Goal: Task Accomplishment & Management: Use online tool/utility

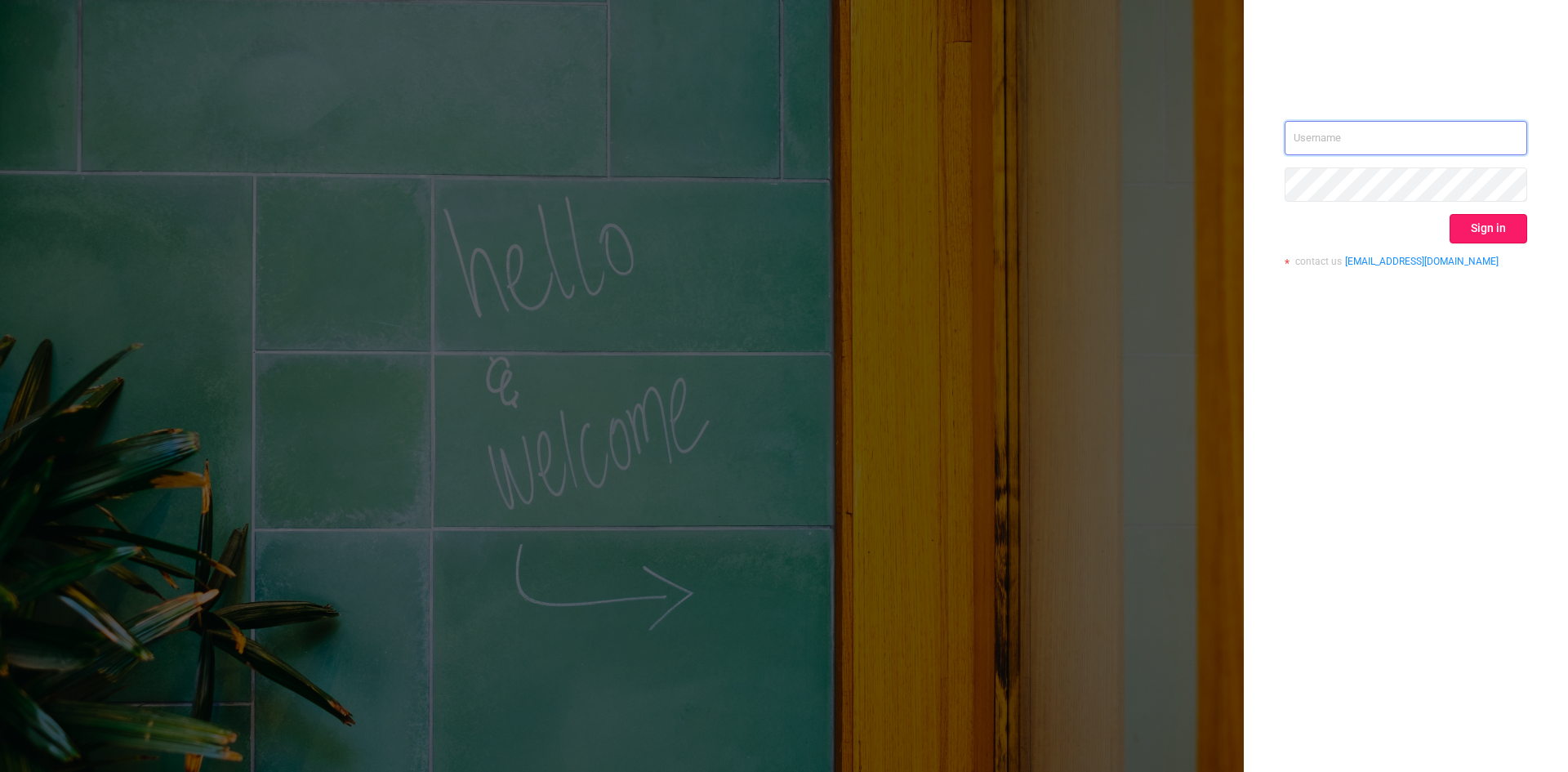
type input "[EMAIL_ADDRESS]"
click at [1474, 226] on button "Sign in" at bounding box center [1488, 228] width 78 height 29
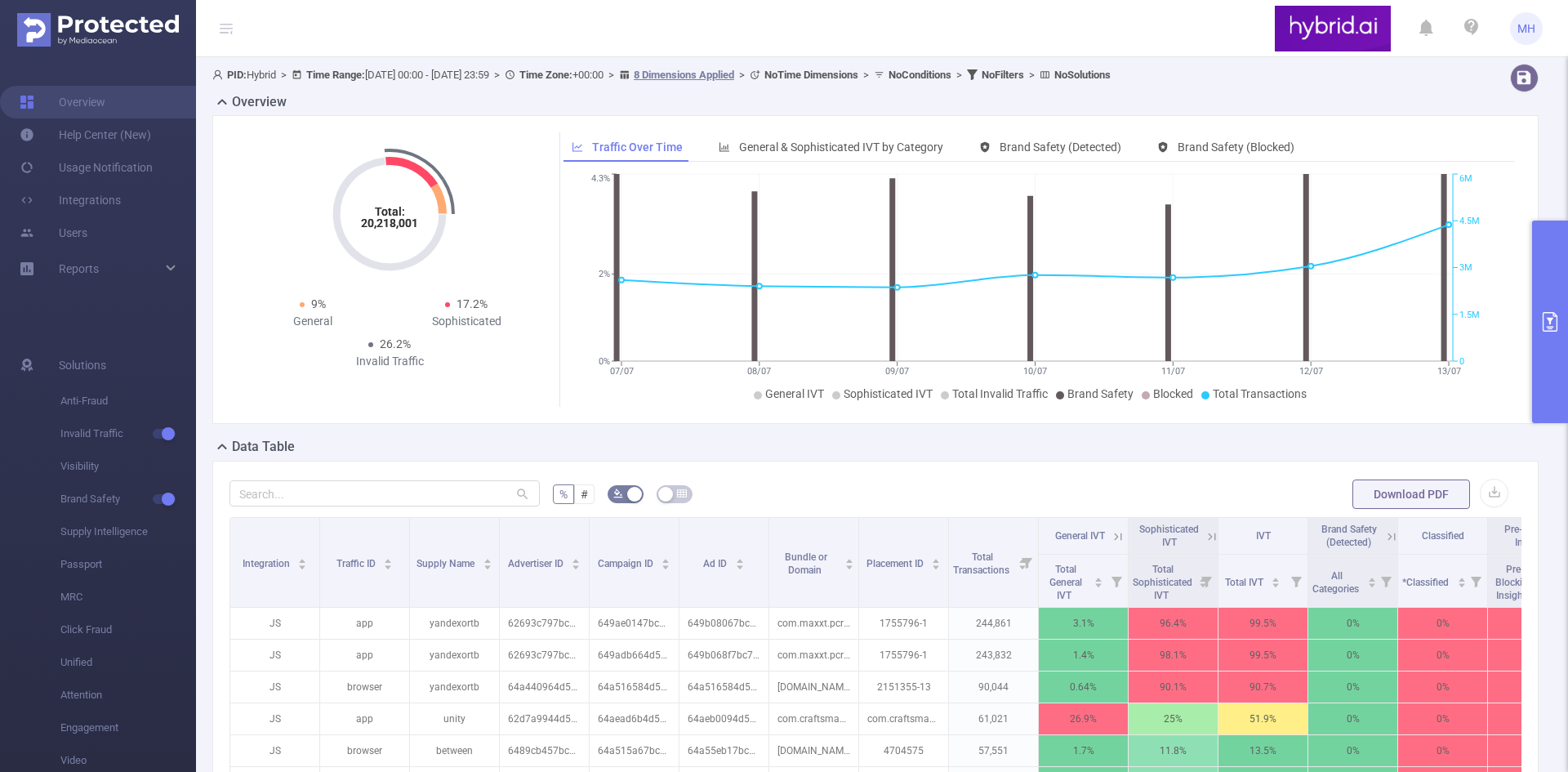
click at [1543, 344] on button "primary" at bounding box center [1549, 322] width 36 height 203
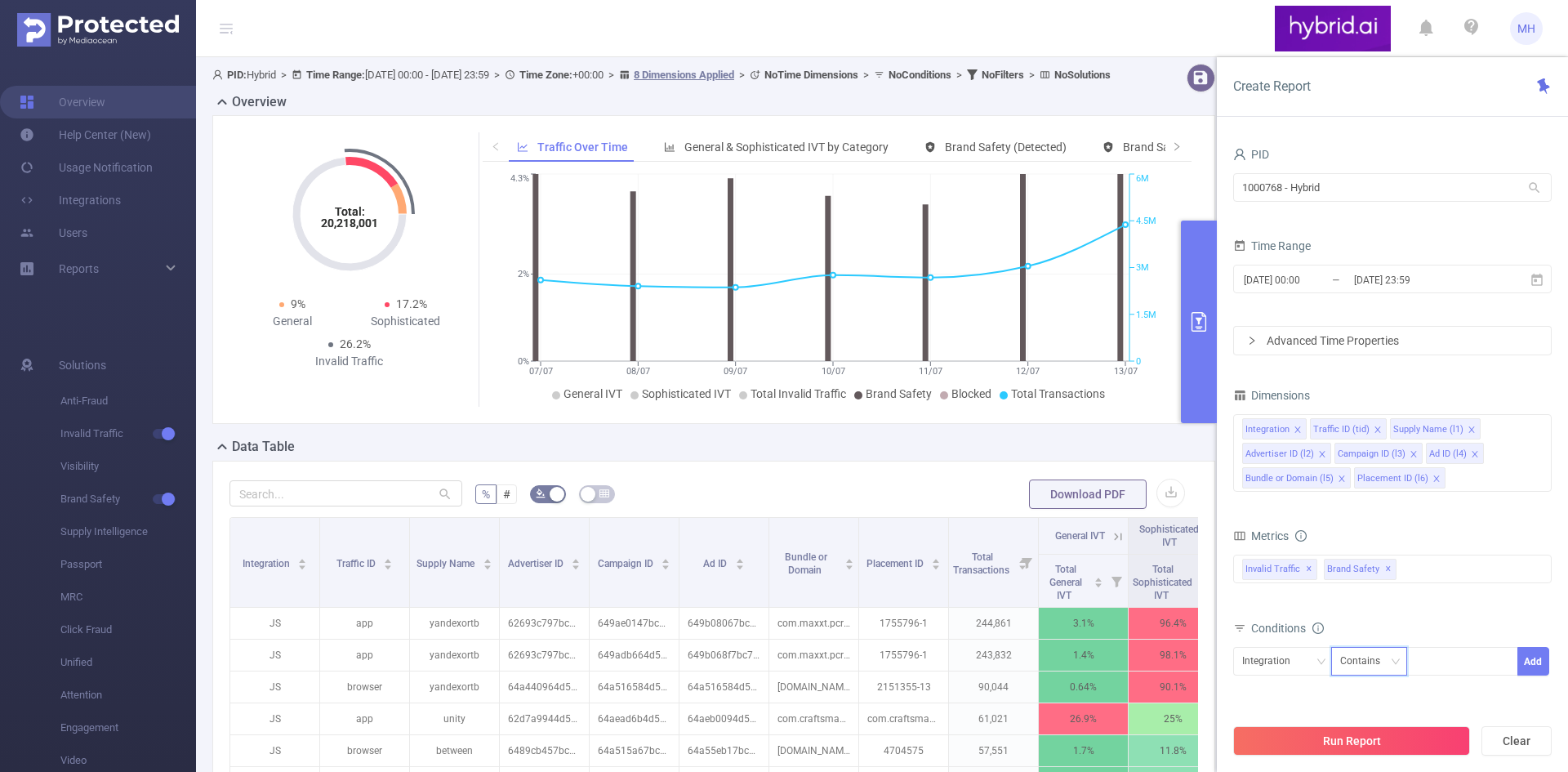
click at [1371, 662] on div "Contains" at bounding box center [1366, 661] width 52 height 27
click at [1274, 662] on div "Integration" at bounding box center [1271, 661] width 60 height 27
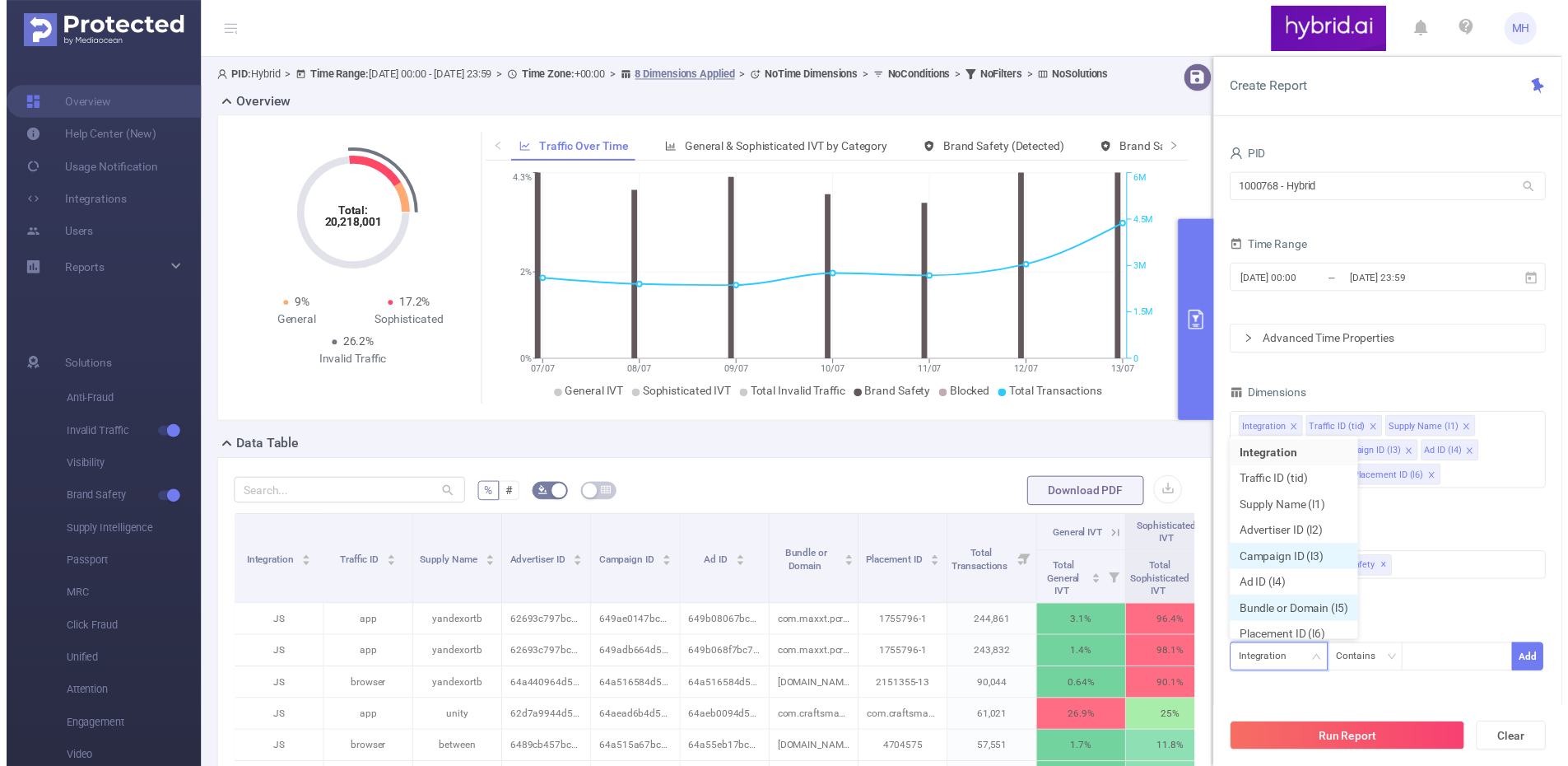
scroll to position [8, 0]
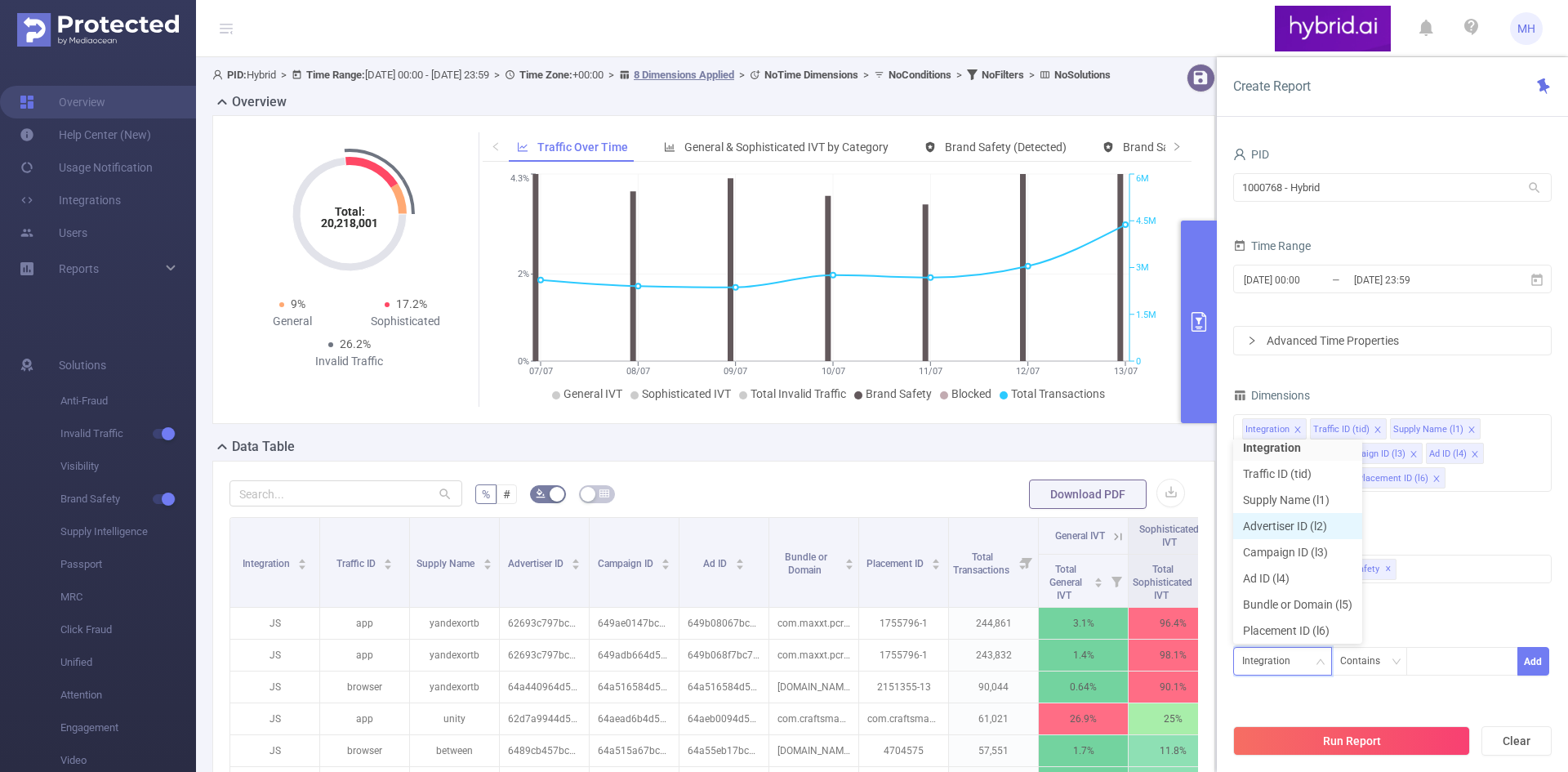
click at [1317, 524] on li "Advertiser ID (l2)" at bounding box center [1297, 525] width 129 height 26
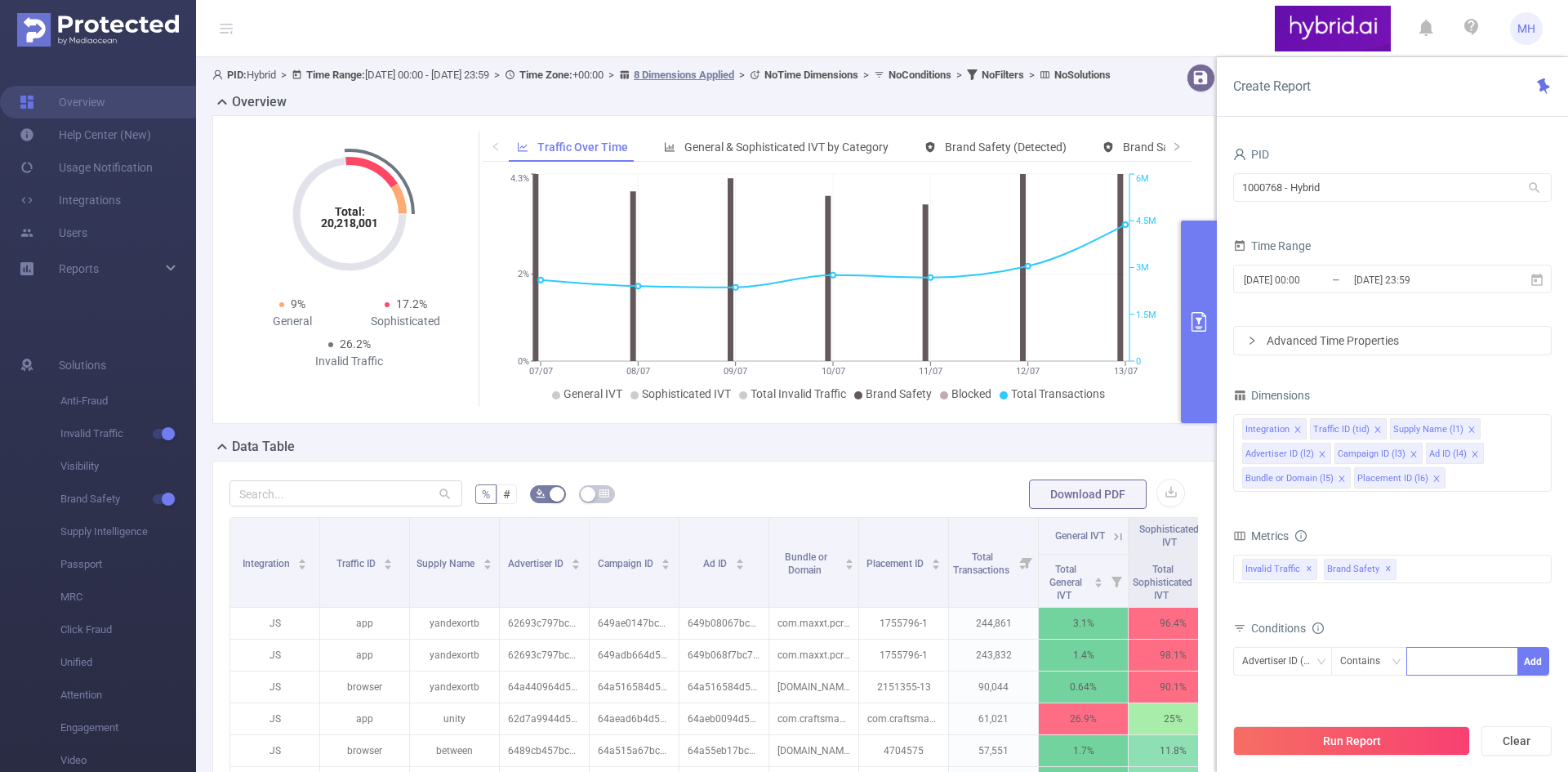
click at [1429, 667] on div at bounding box center [1462, 661] width 94 height 27
paste input "68c96ddb810d98ba0878f6a5"
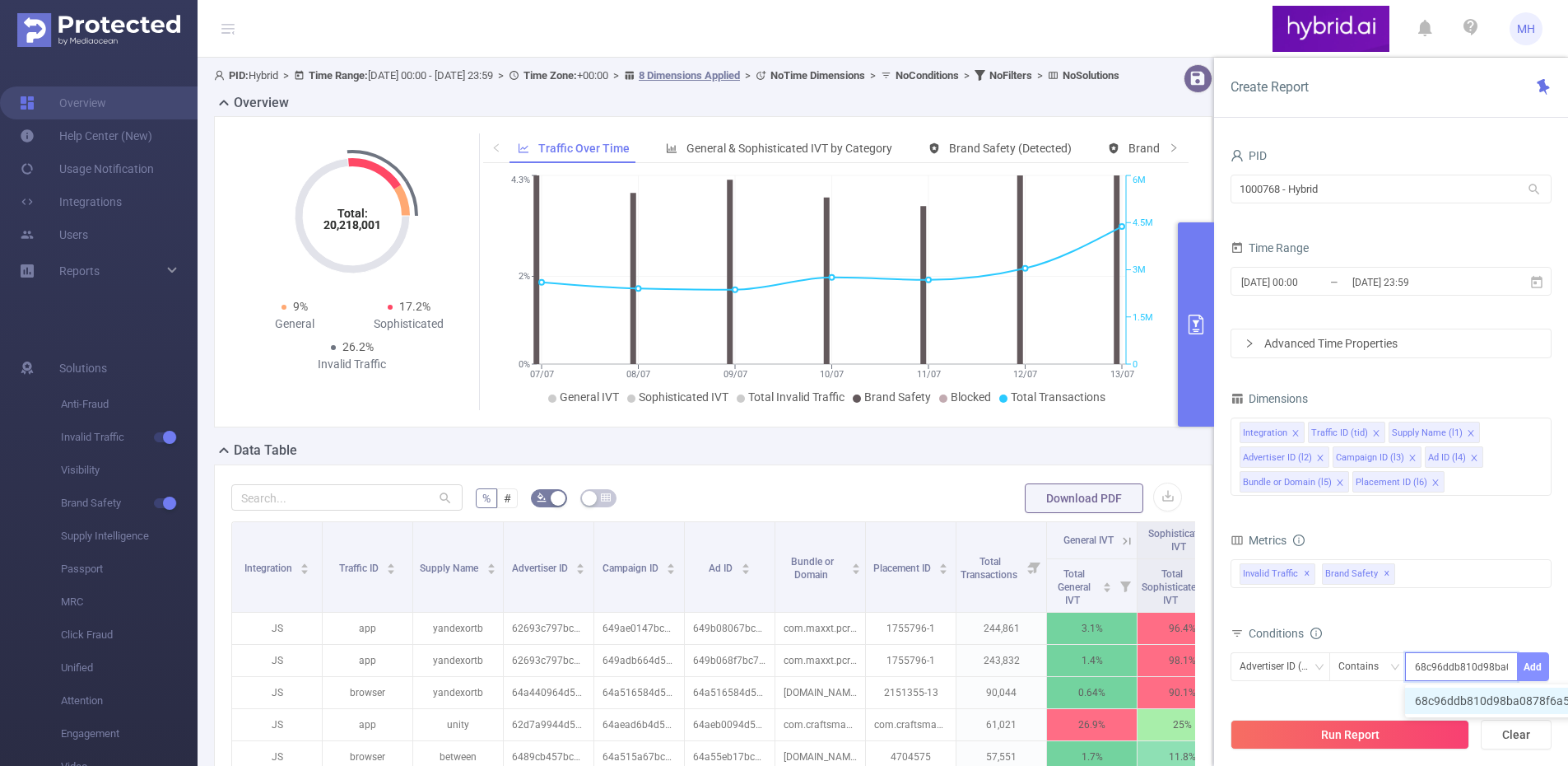
scroll to position [0, 37]
type input "68c96ddb810d98ba0878f6a5"
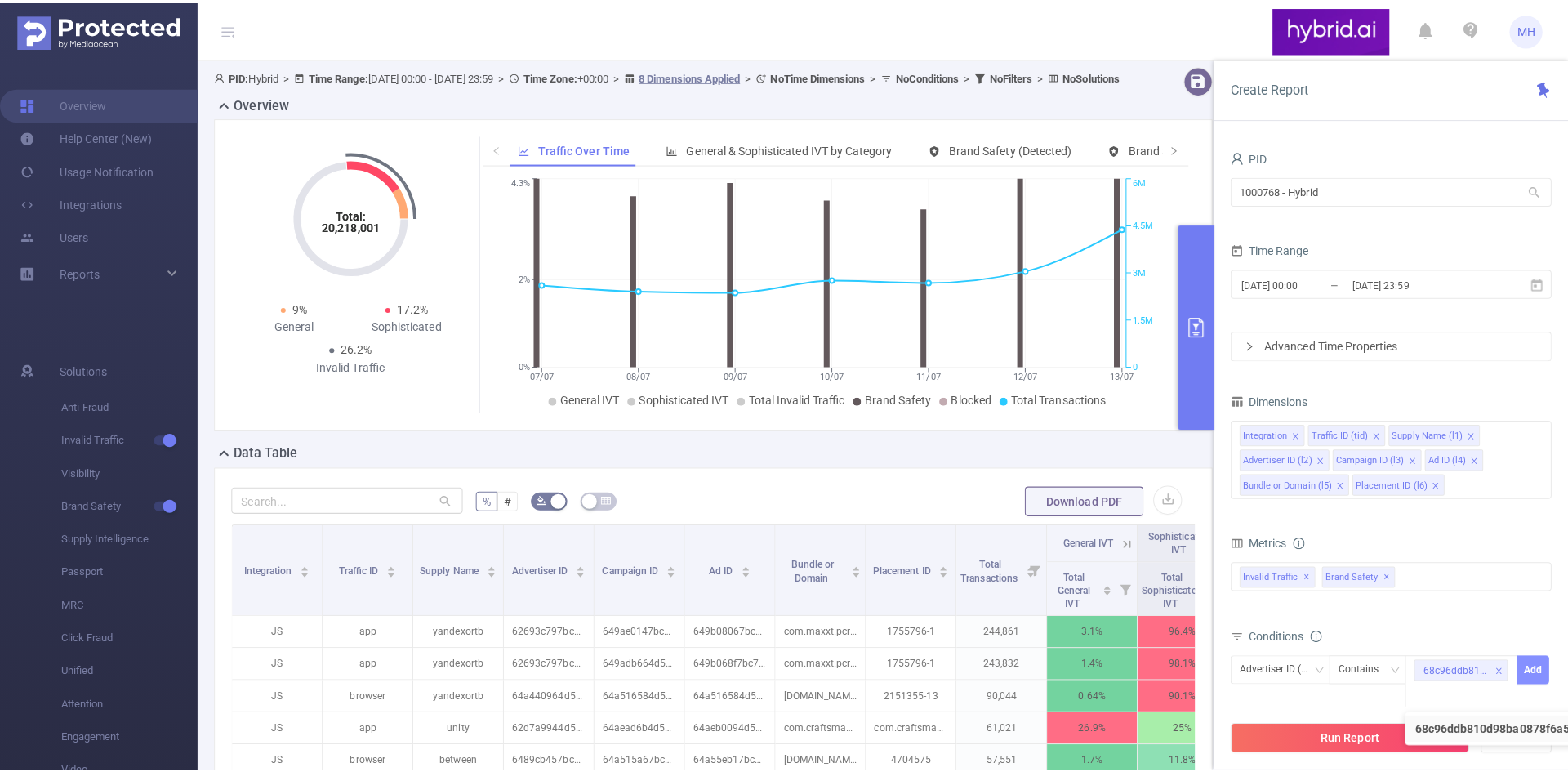
scroll to position [0, 0]
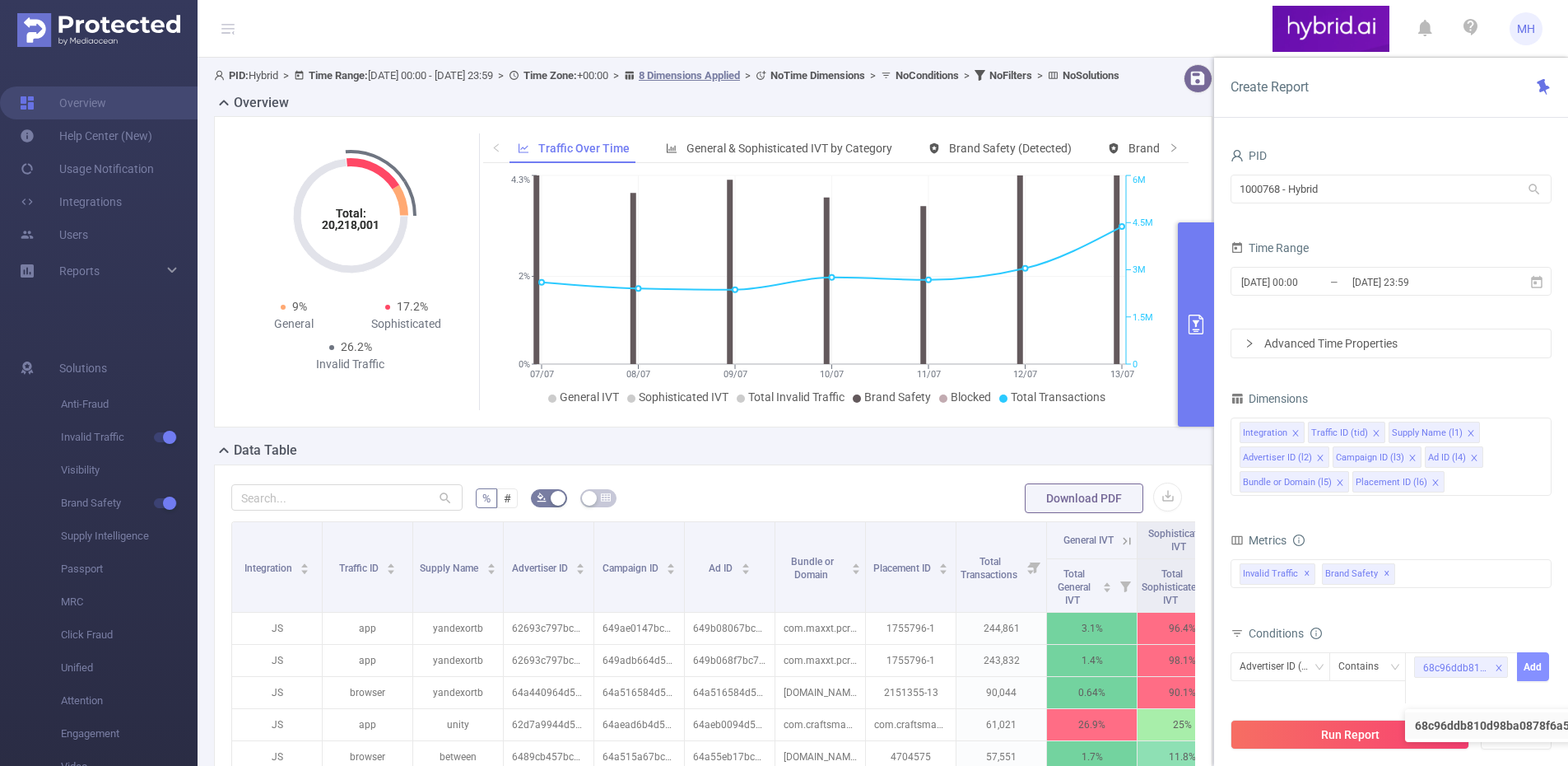
click at [1534, 666] on button "Add" at bounding box center [1533, 667] width 32 height 29
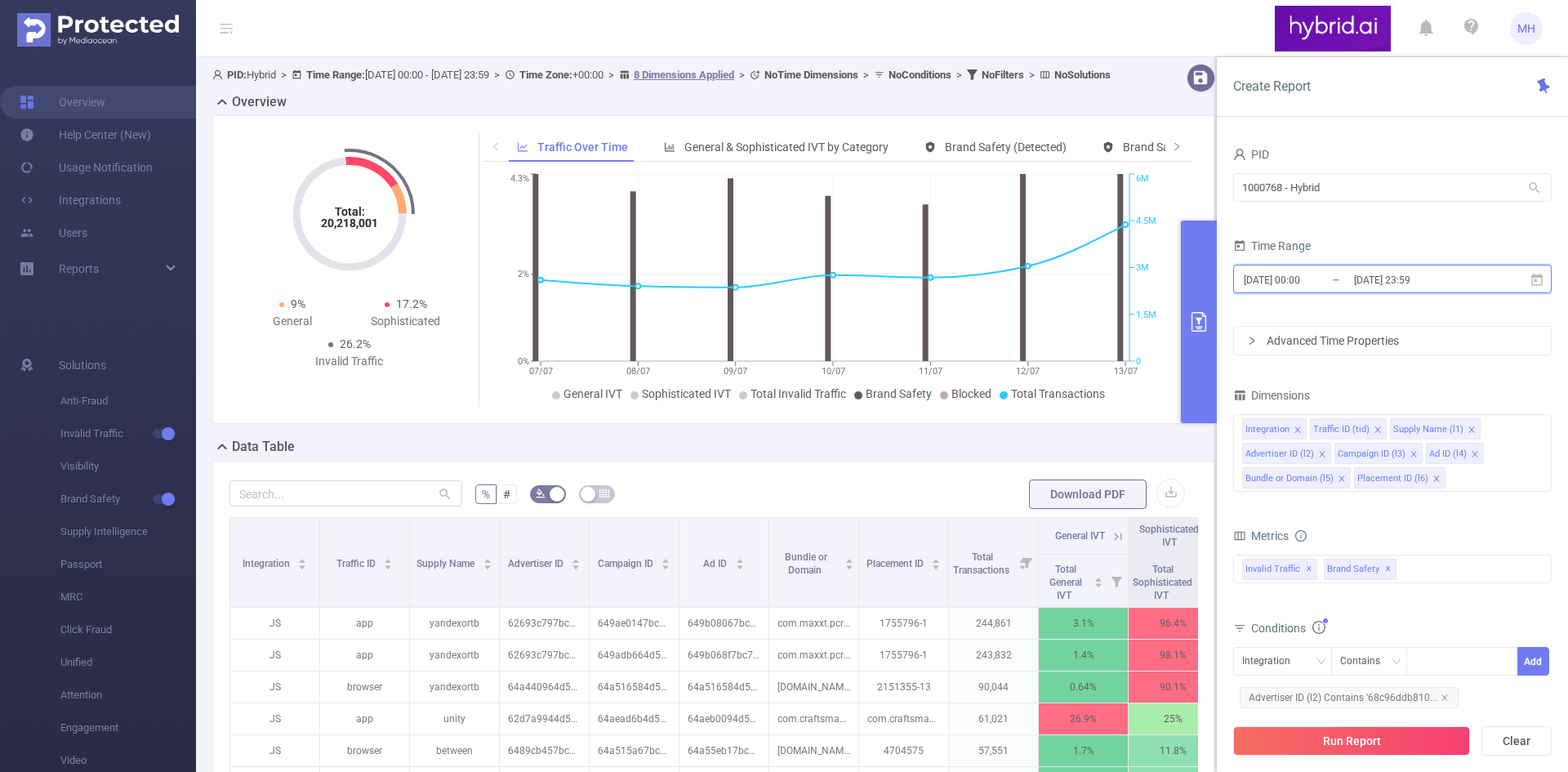
click at [1538, 277] on icon at bounding box center [1537, 279] width 12 height 13
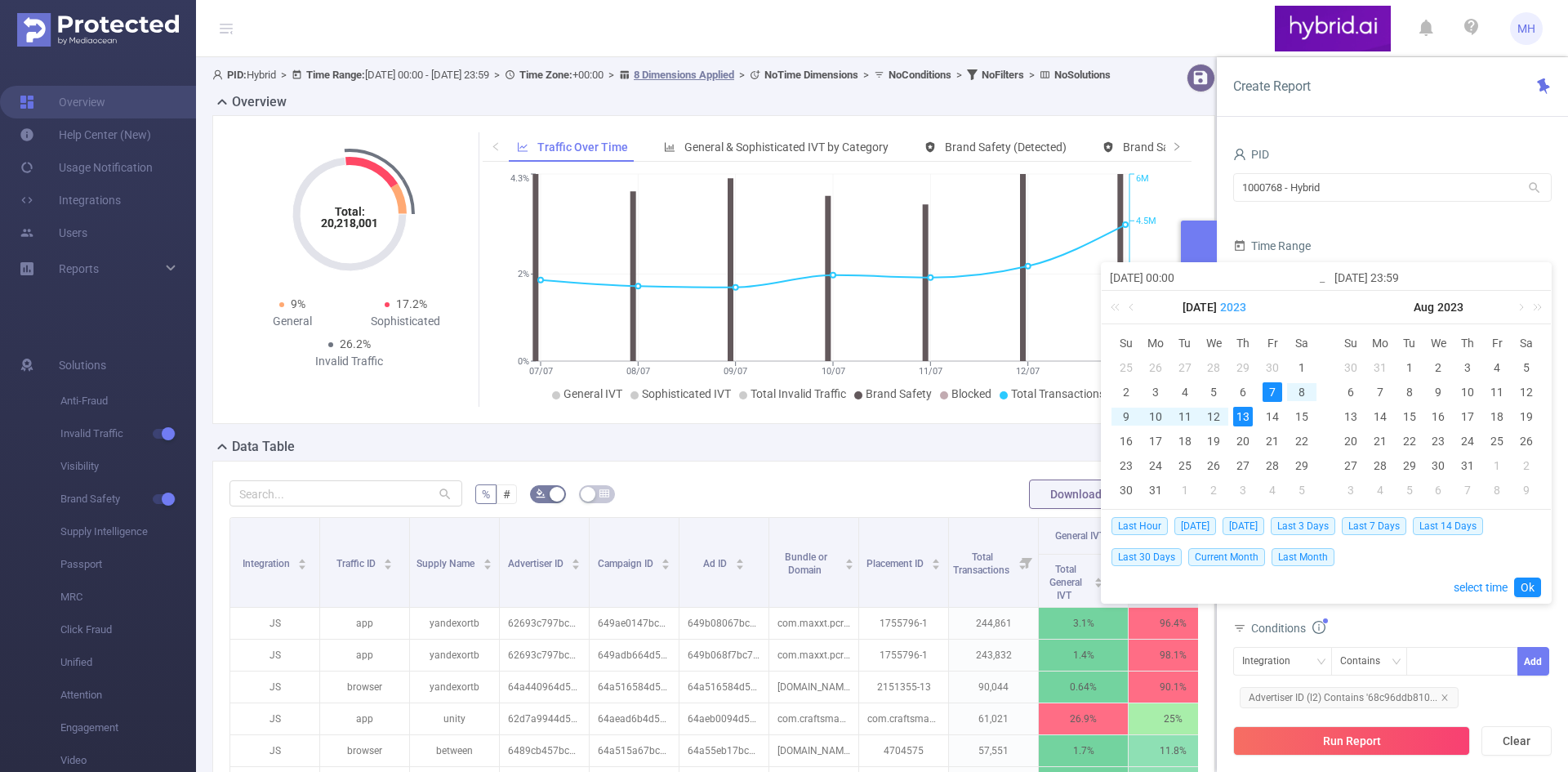
click at [1224, 304] on link "2023" at bounding box center [1233, 306] width 29 height 33
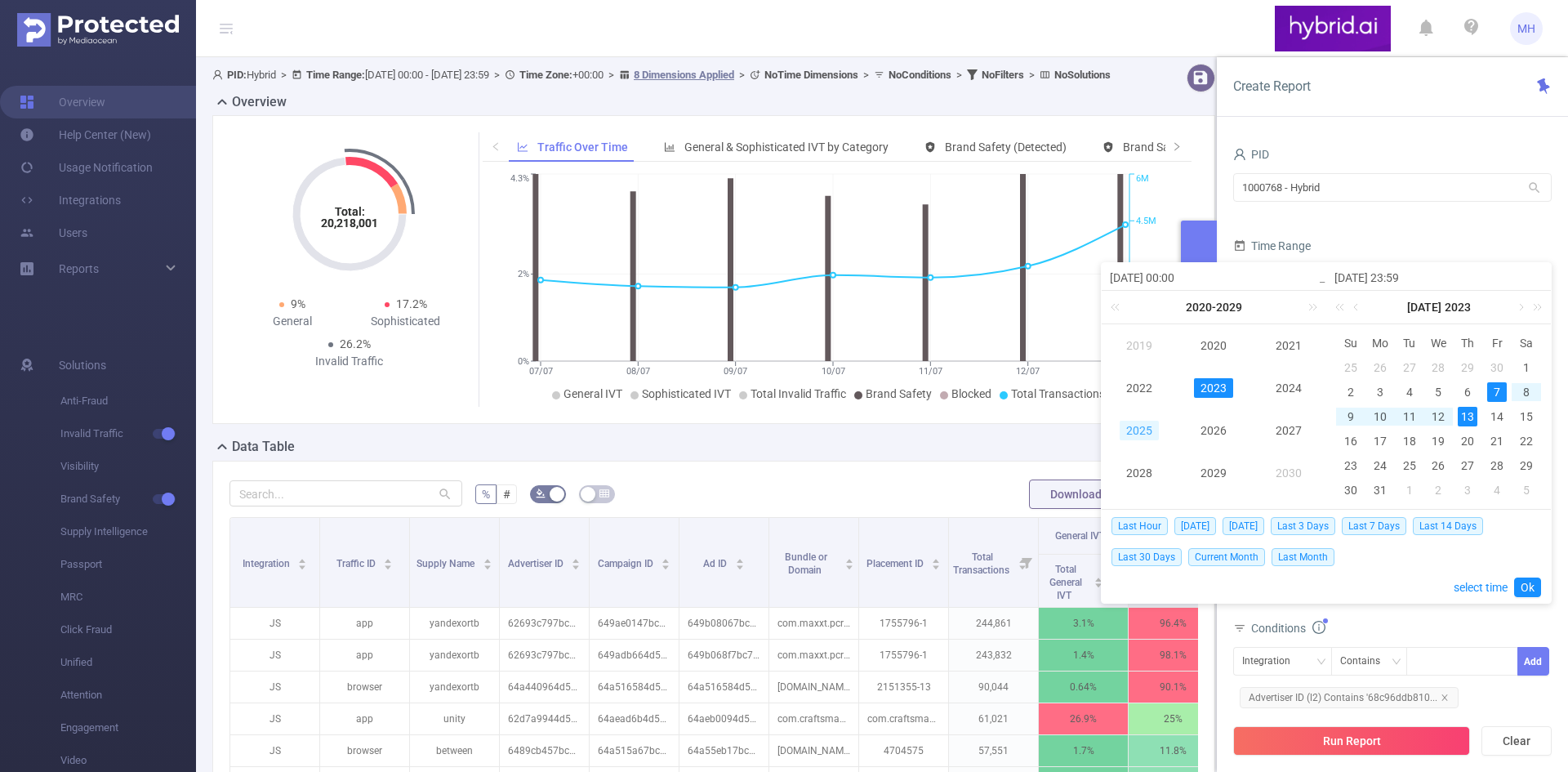
click at [1142, 433] on link "2025" at bounding box center [1139, 431] width 39 height 20
click at [1446, 306] on link "2023" at bounding box center [1457, 306] width 29 height 33
click at [1349, 432] on link "2025" at bounding box center [1363, 431] width 39 height 20
click at [1536, 306] on link at bounding box center [1534, 306] width 21 height 33
drag, startPoint x: 1337, startPoint y: 306, endPoint x: 1353, endPoint y: 307, distance: 16.0
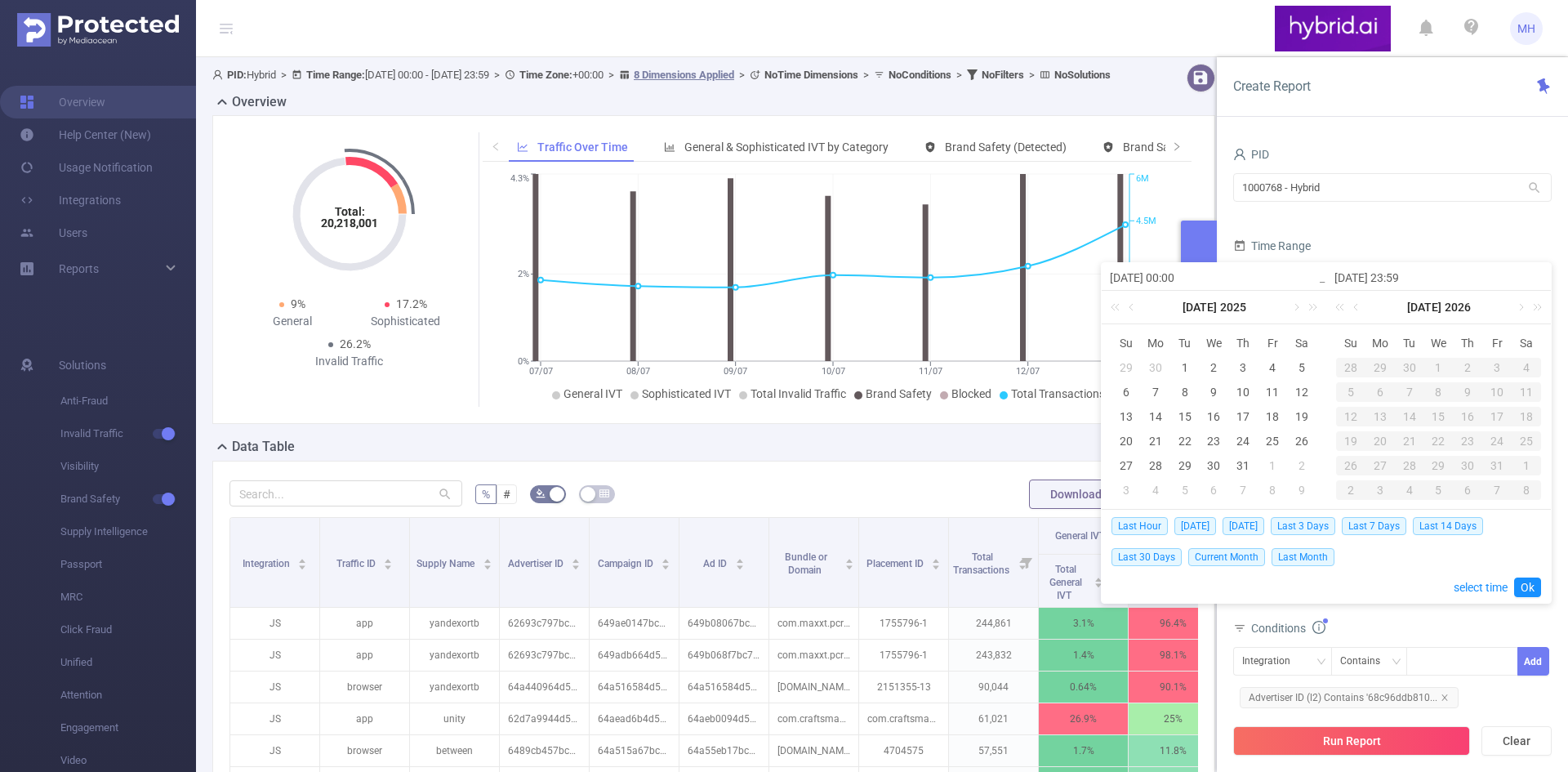
click at [1338, 306] on link at bounding box center [1343, 306] width 21 height 33
click at [1521, 305] on link at bounding box center [1520, 306] width 14 height 33
click at [1415, 393] on div "7" at bounding box center [1409, 392] width 20 height 20
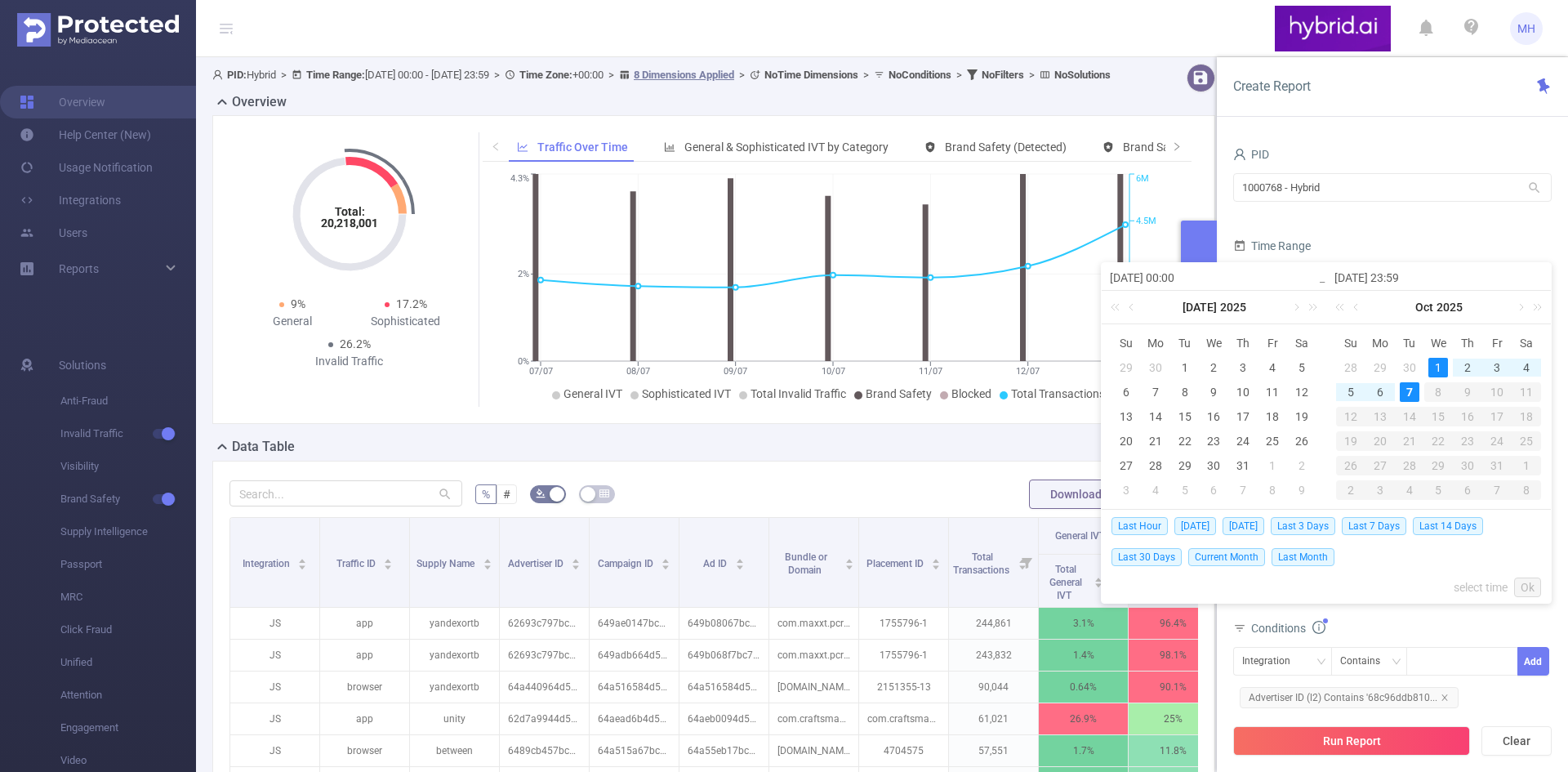
click at [1439, 363] on div "1" at bounding box center [1438, 367] width 20 height 20
type input "[DATE] 00:00"
type input "[DATE] 23:59"
type input "[DATE] 00:00"
type input "[DATE] 23:59"
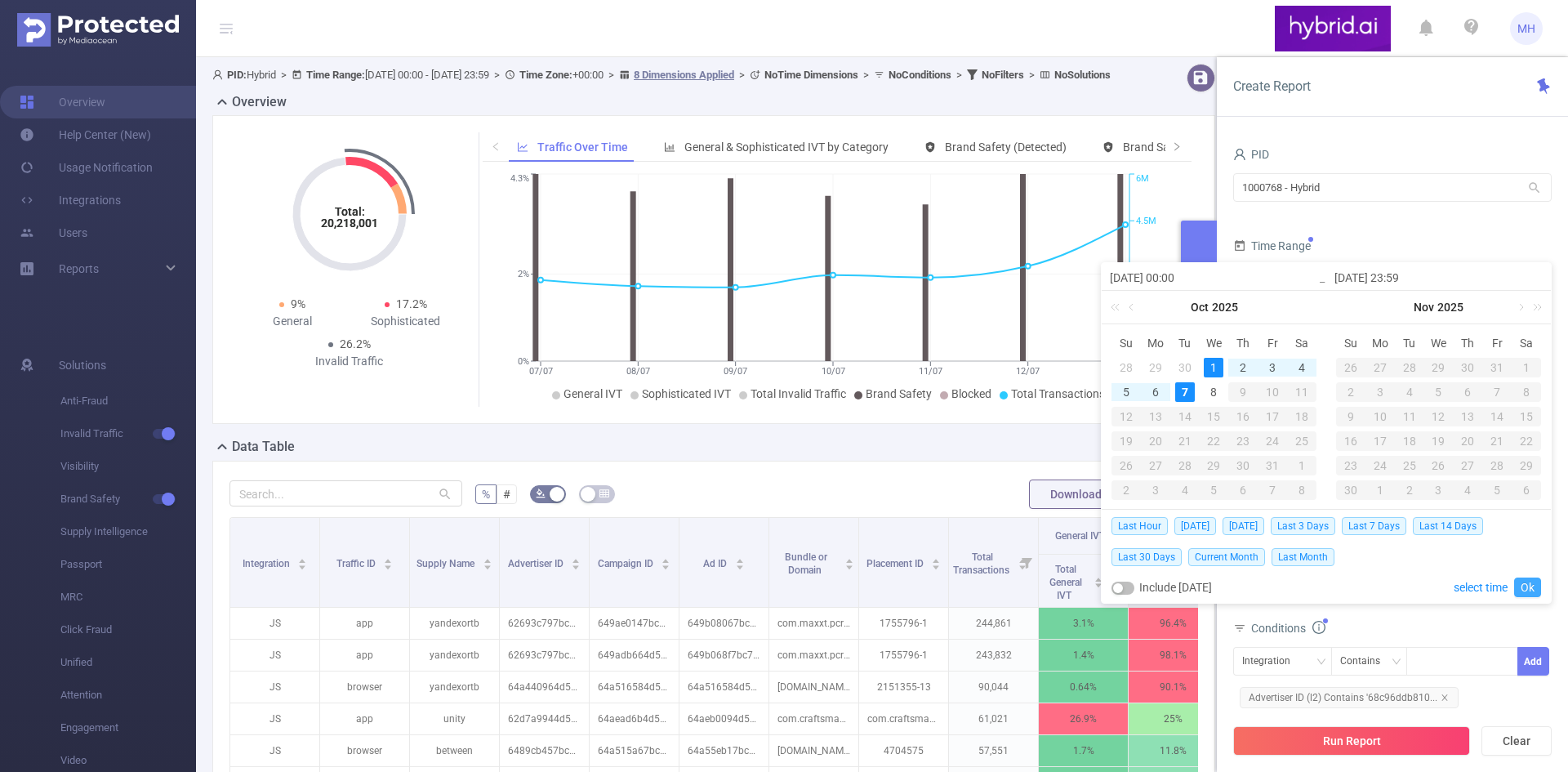
click at [1531, 586] on link "Ok" at bounding box center [1527, 587] width 27 height 20
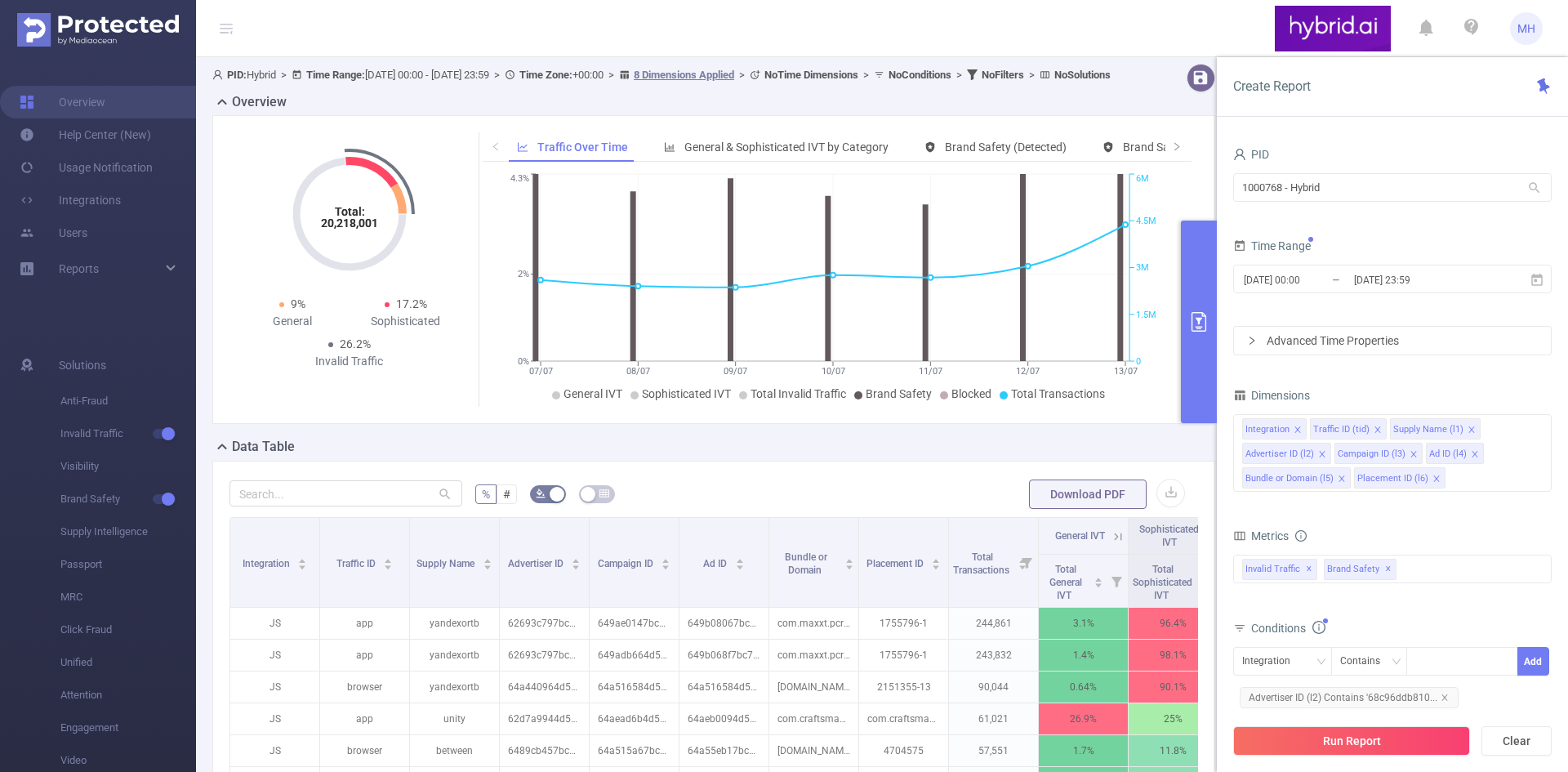
click at [1446, 744] on button "Run Report" at bounding box center [1351, 740] width 237 height 29
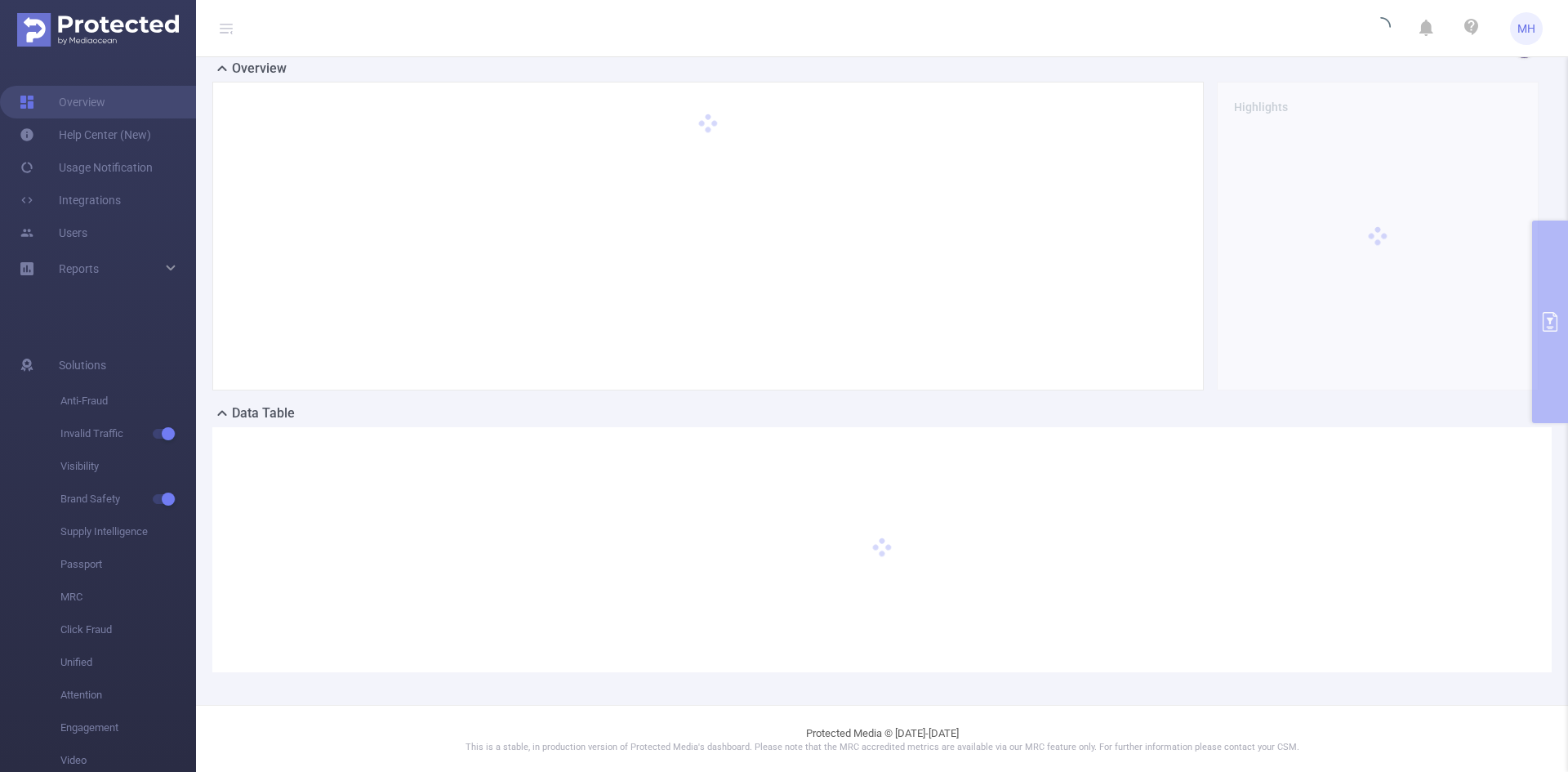
scroll to position [52, 0]
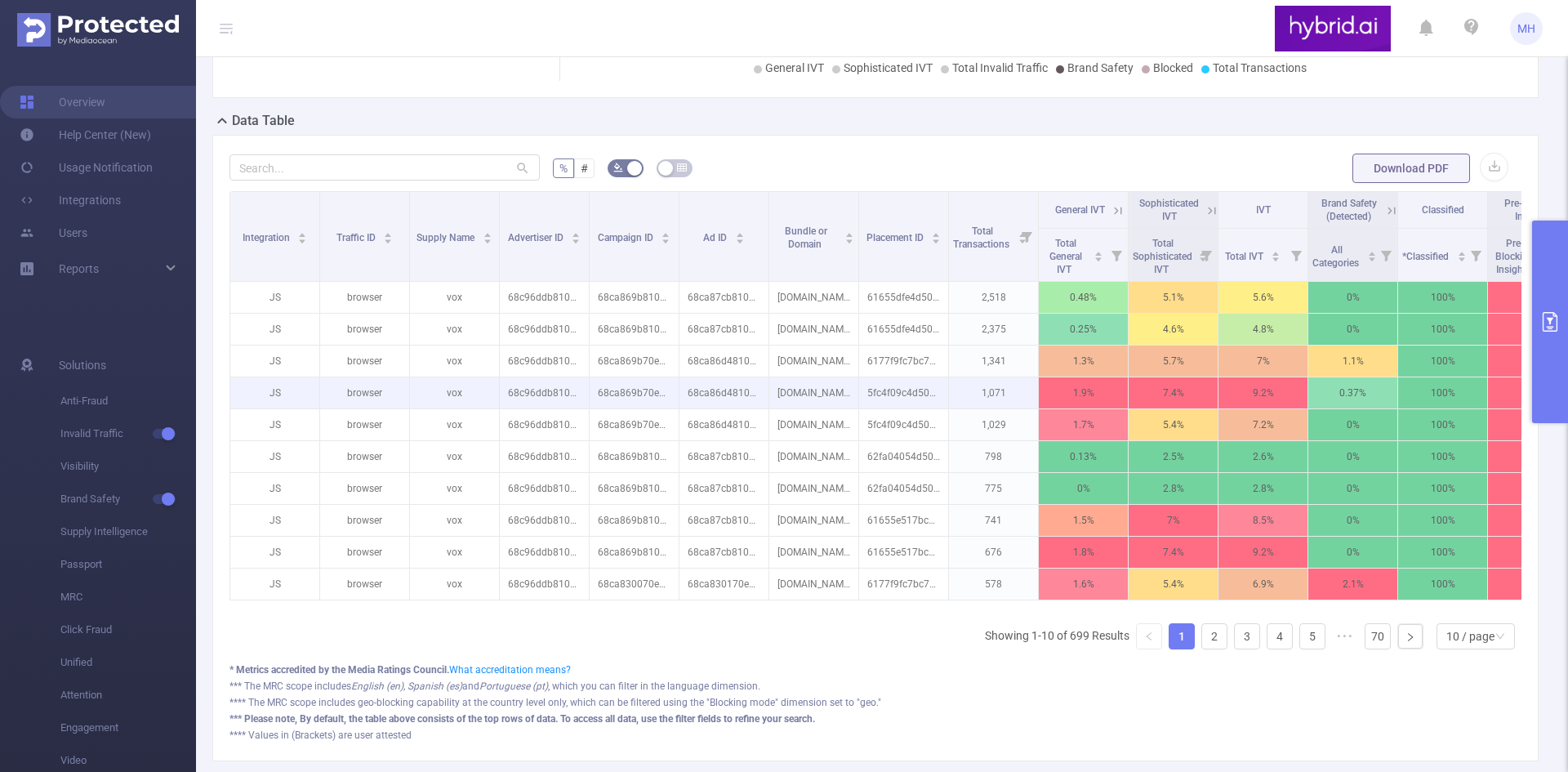
scroll to position [297, 0]
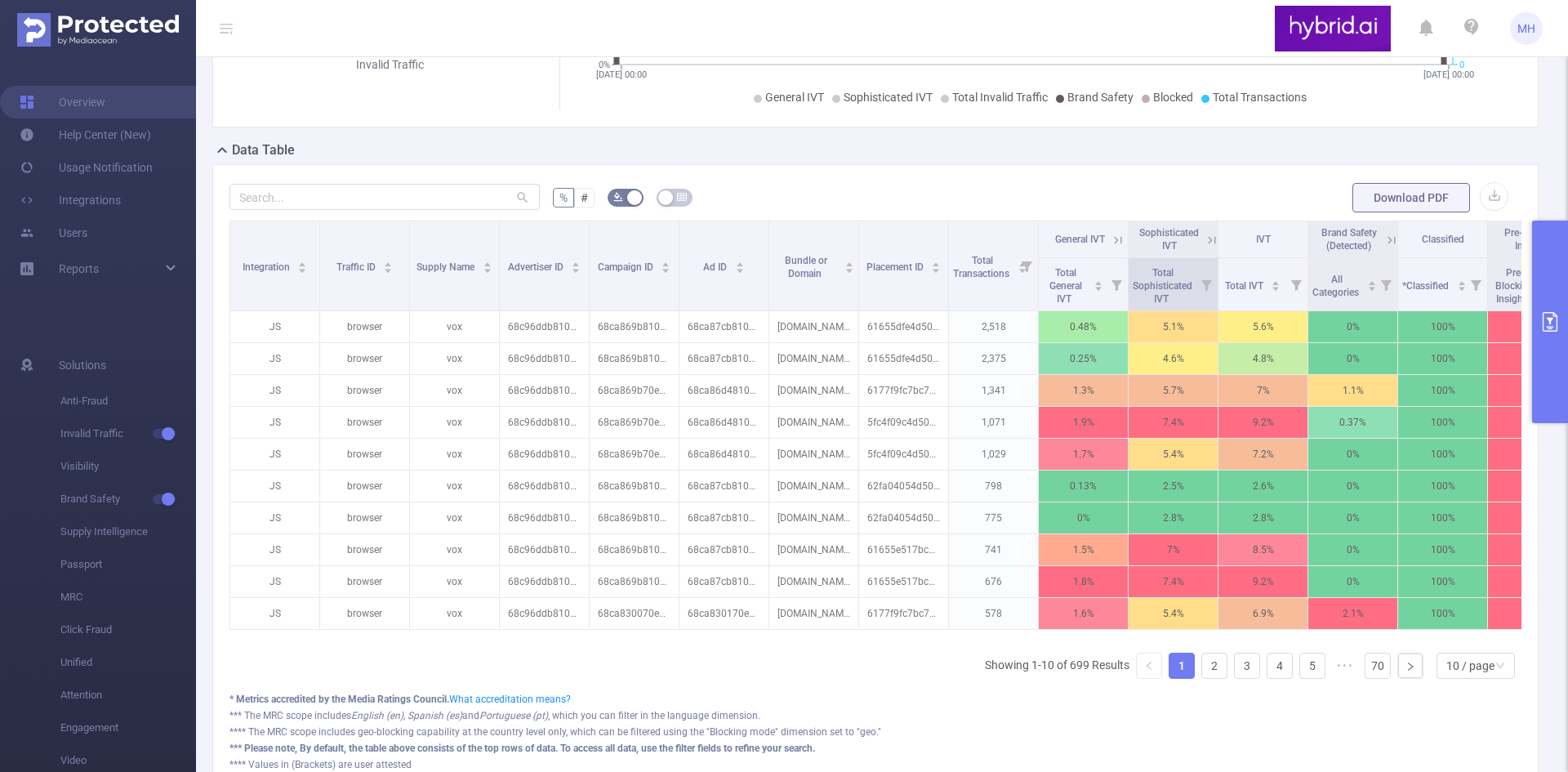
click at [1199, 302] on icon at bounding box center [1206, 284] width 23 height 52
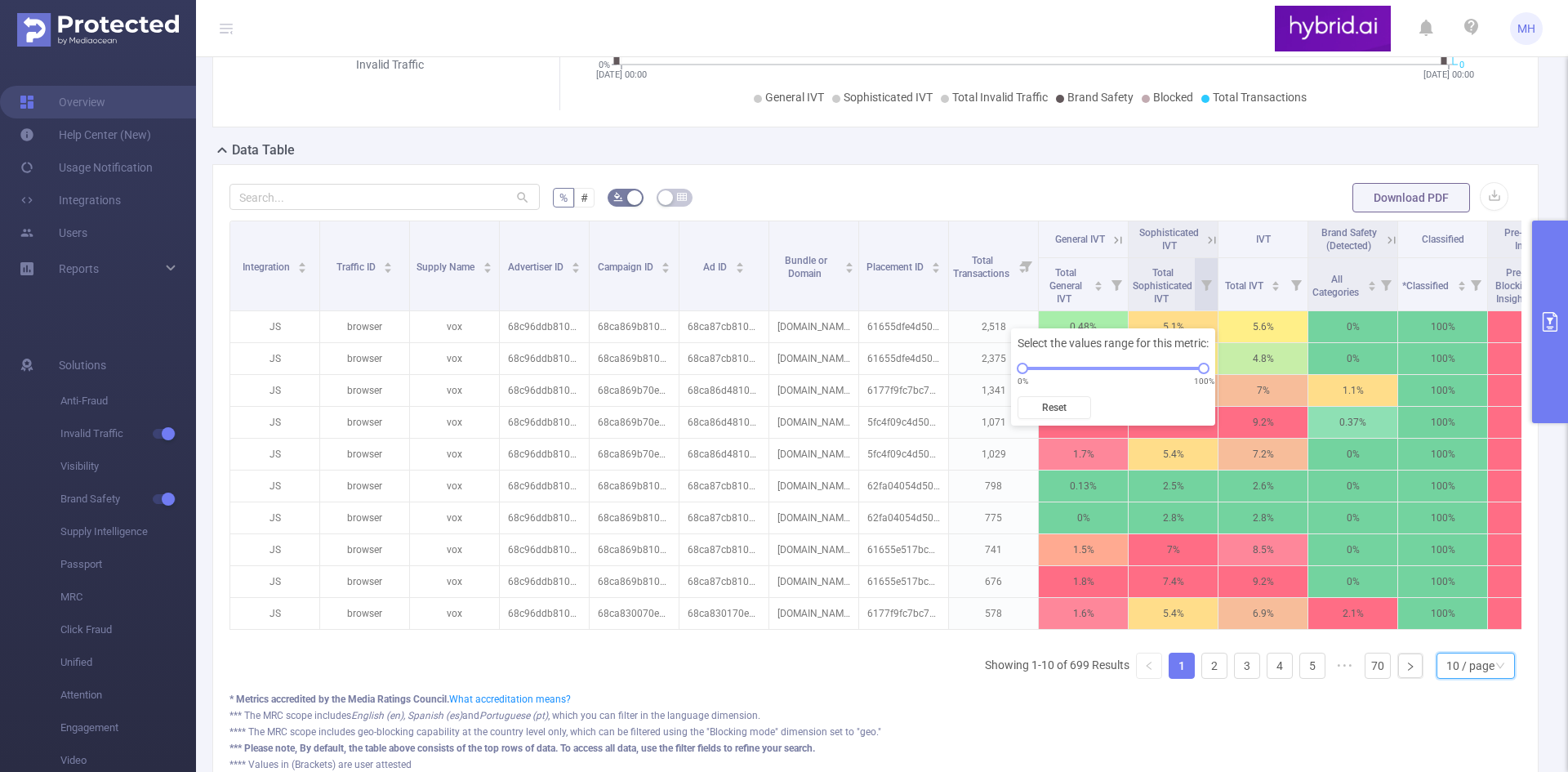
click at [1471, 678] on div "10 / page" at bounding box center [1470, 665] width 48 height 24
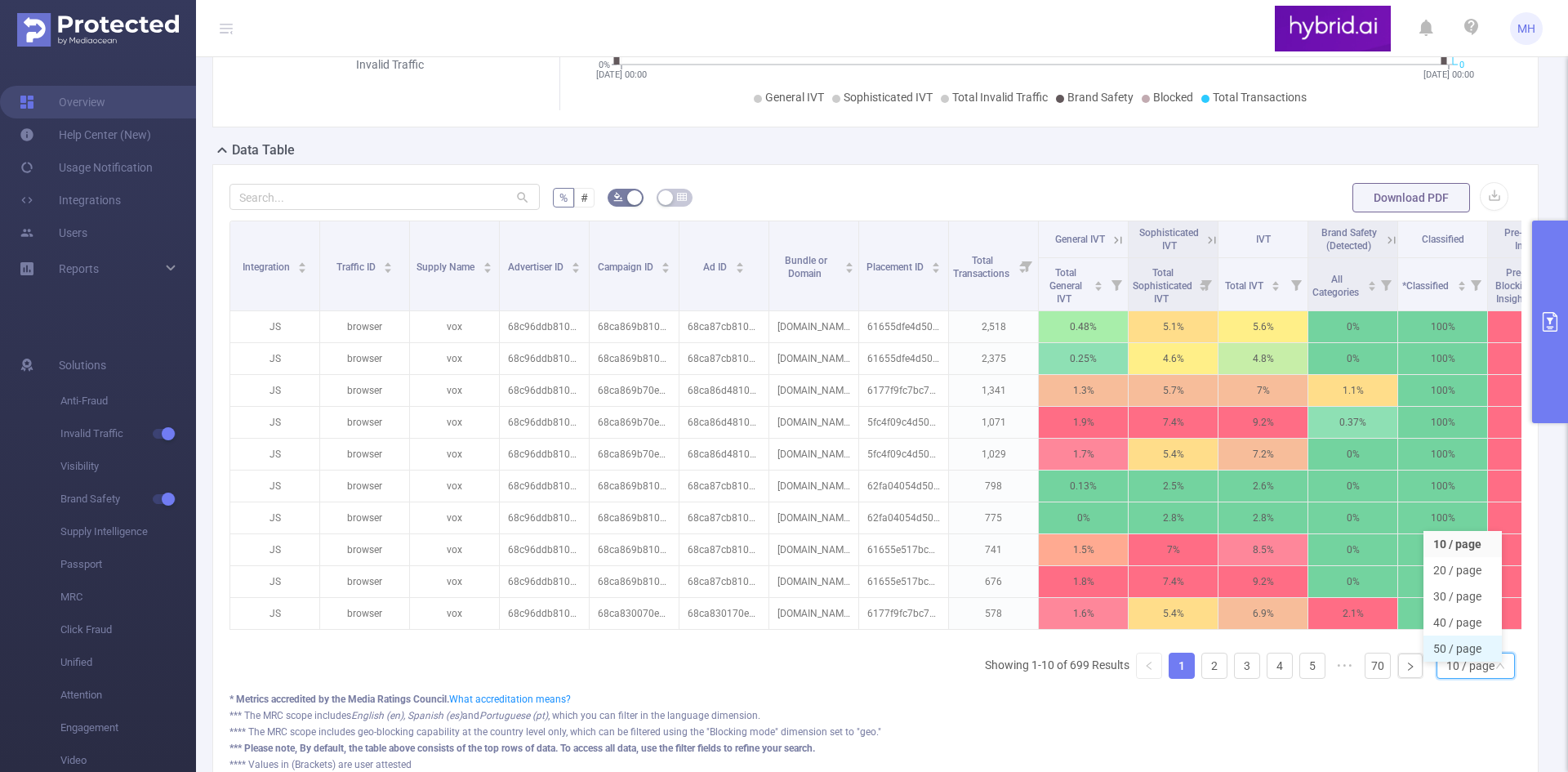
click at [1474, 661] on li "50 / page" at bounding box center [1463, 648] width 79 height 26
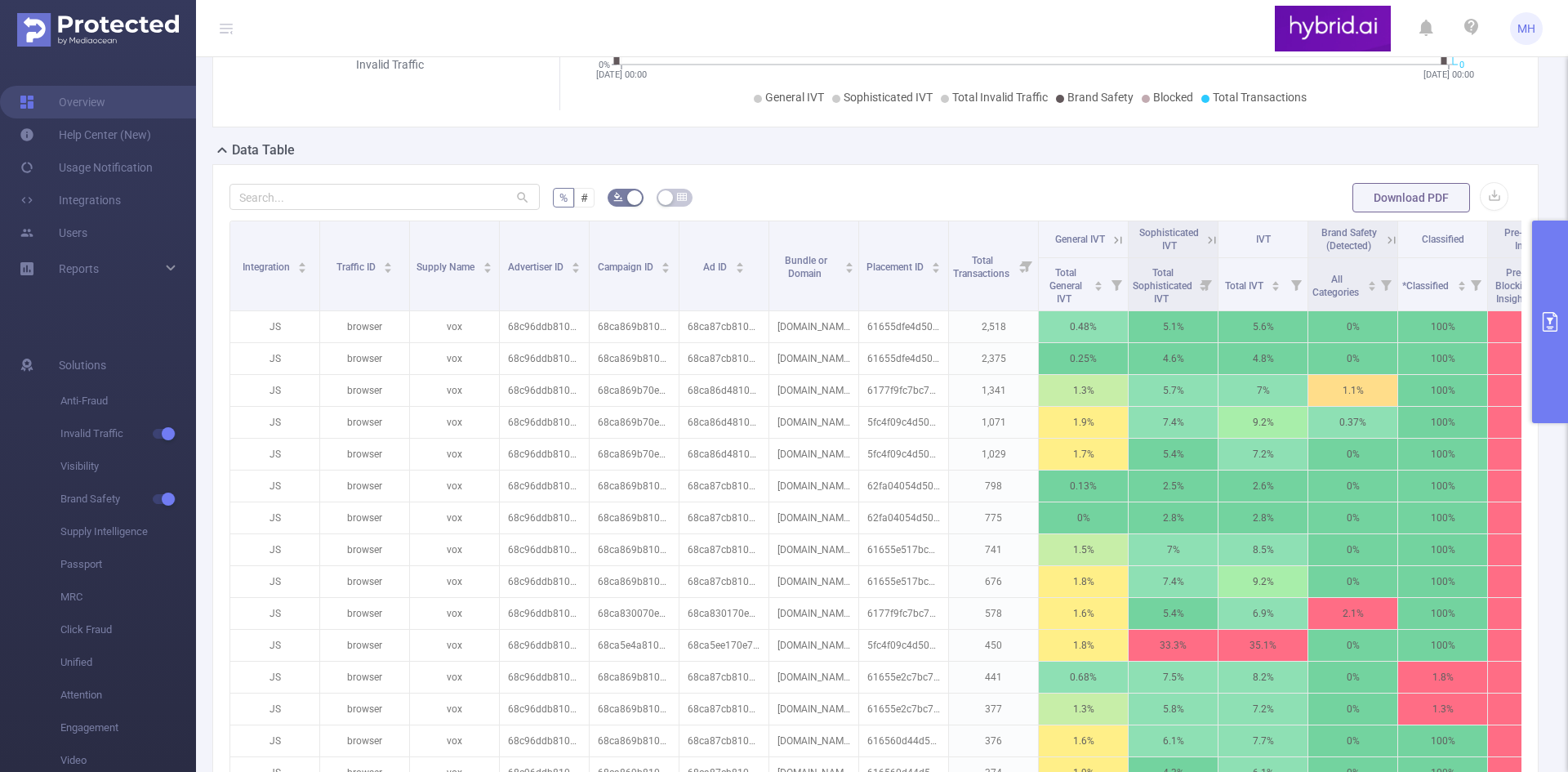
click at [1212, 248] on icon at bounding box center [1212, 239] width 14 height 14
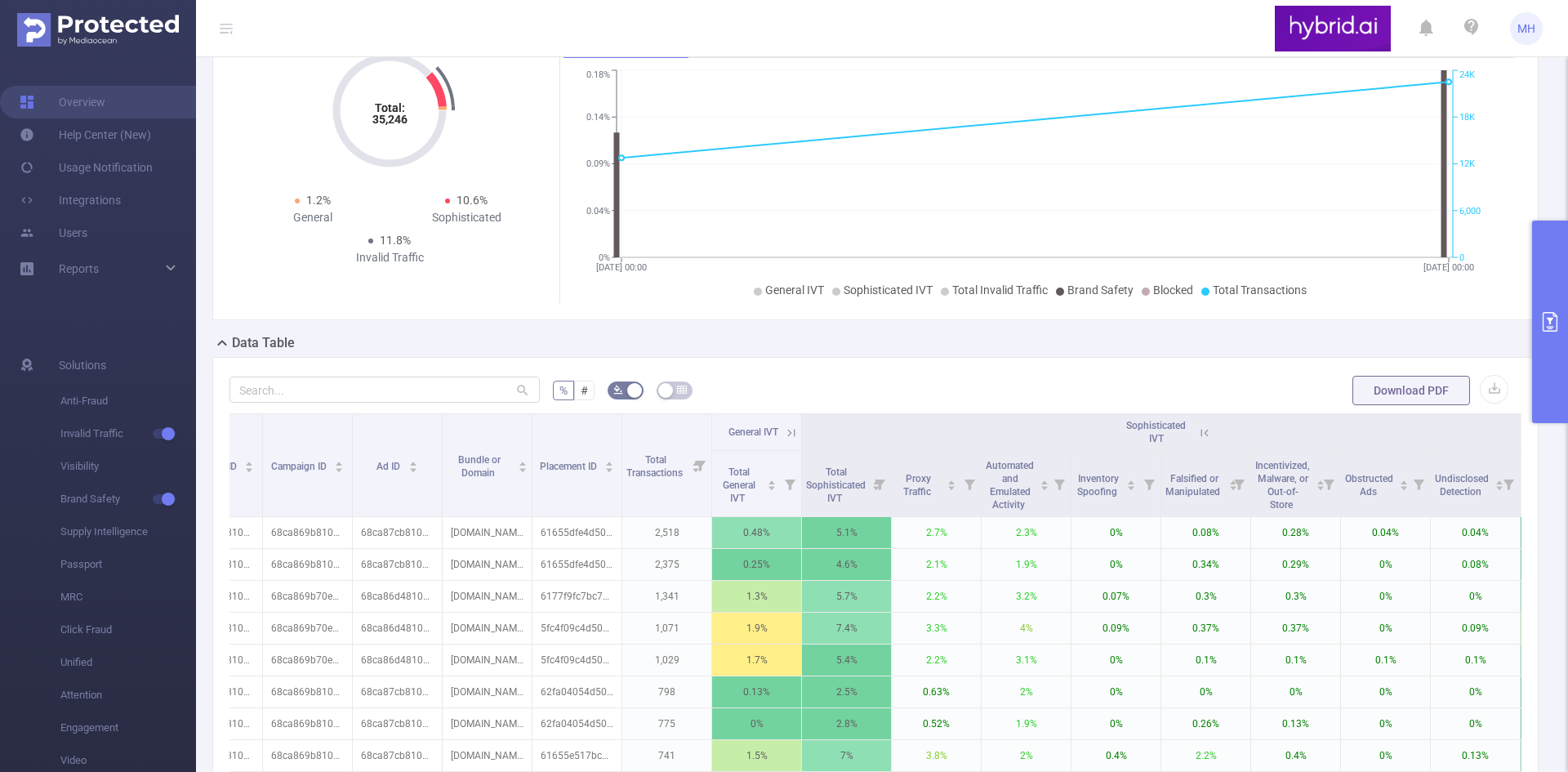
scroll to position [0, 0]
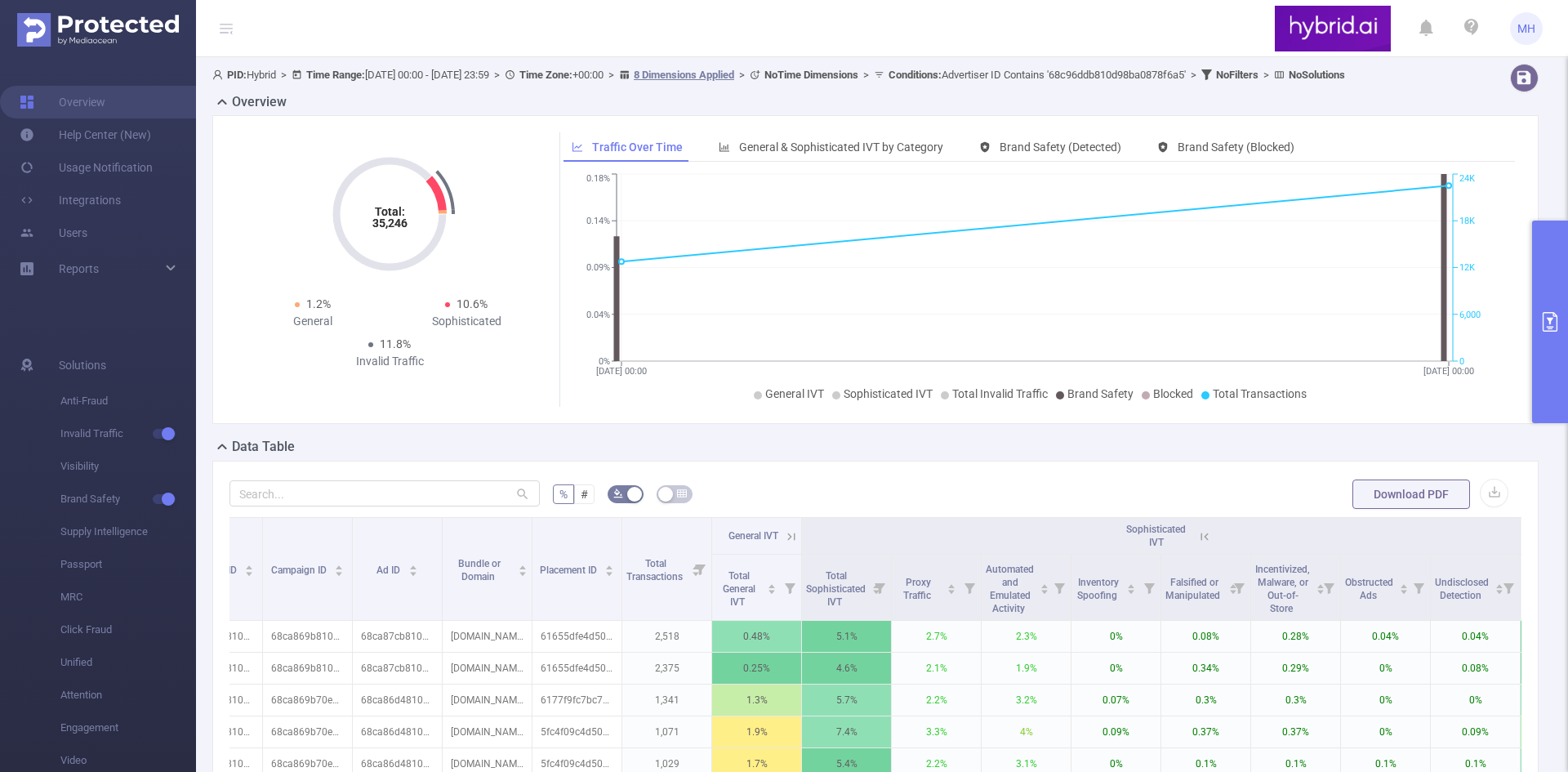
click at [1557, 323] on icon "primary" at bounding box center [1549, 322] width 14 height 20
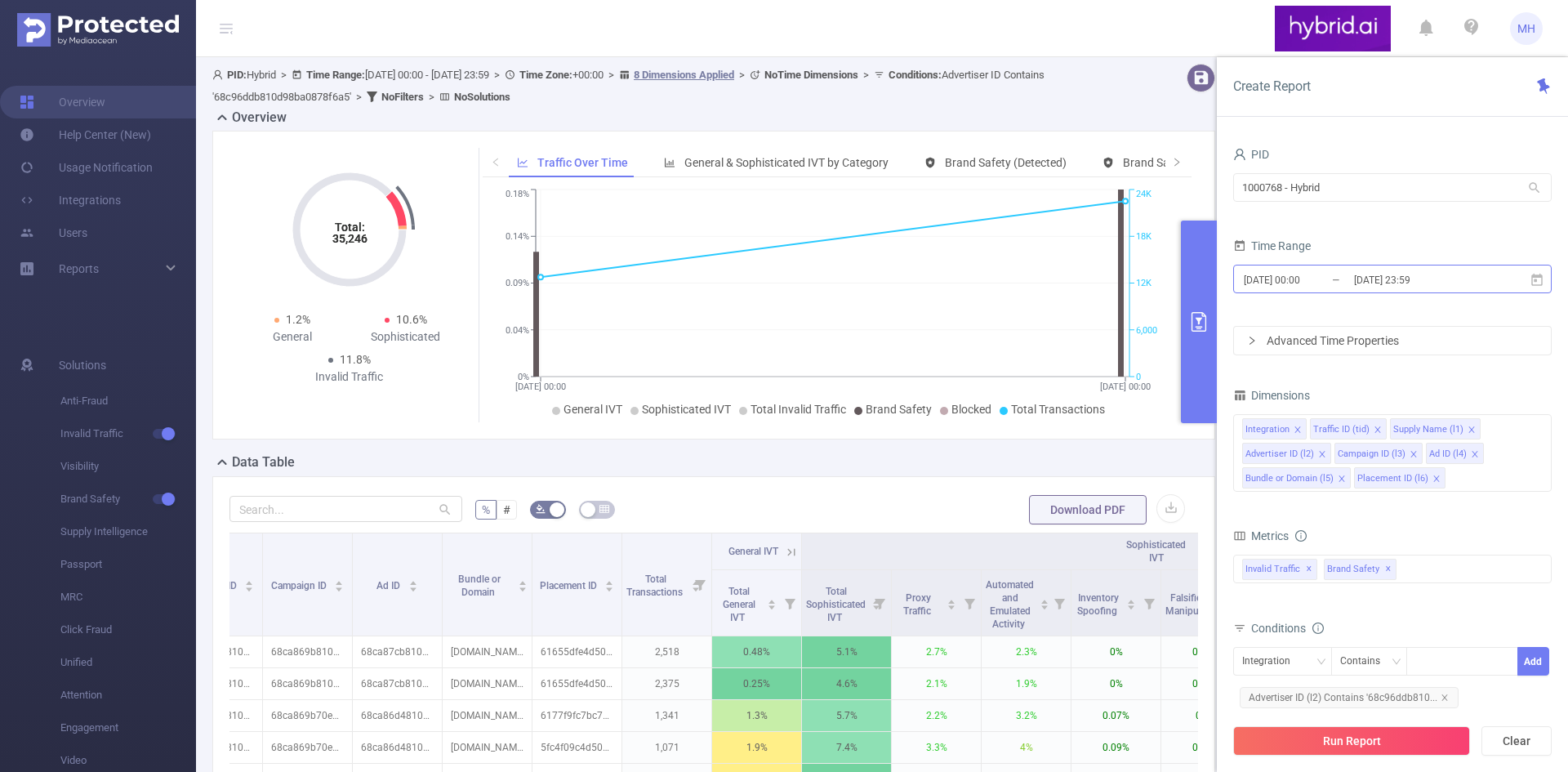
click at [1474, 274] on input "[DATE] 23:59" at bounding box center [1418, 280] width 132 height 22
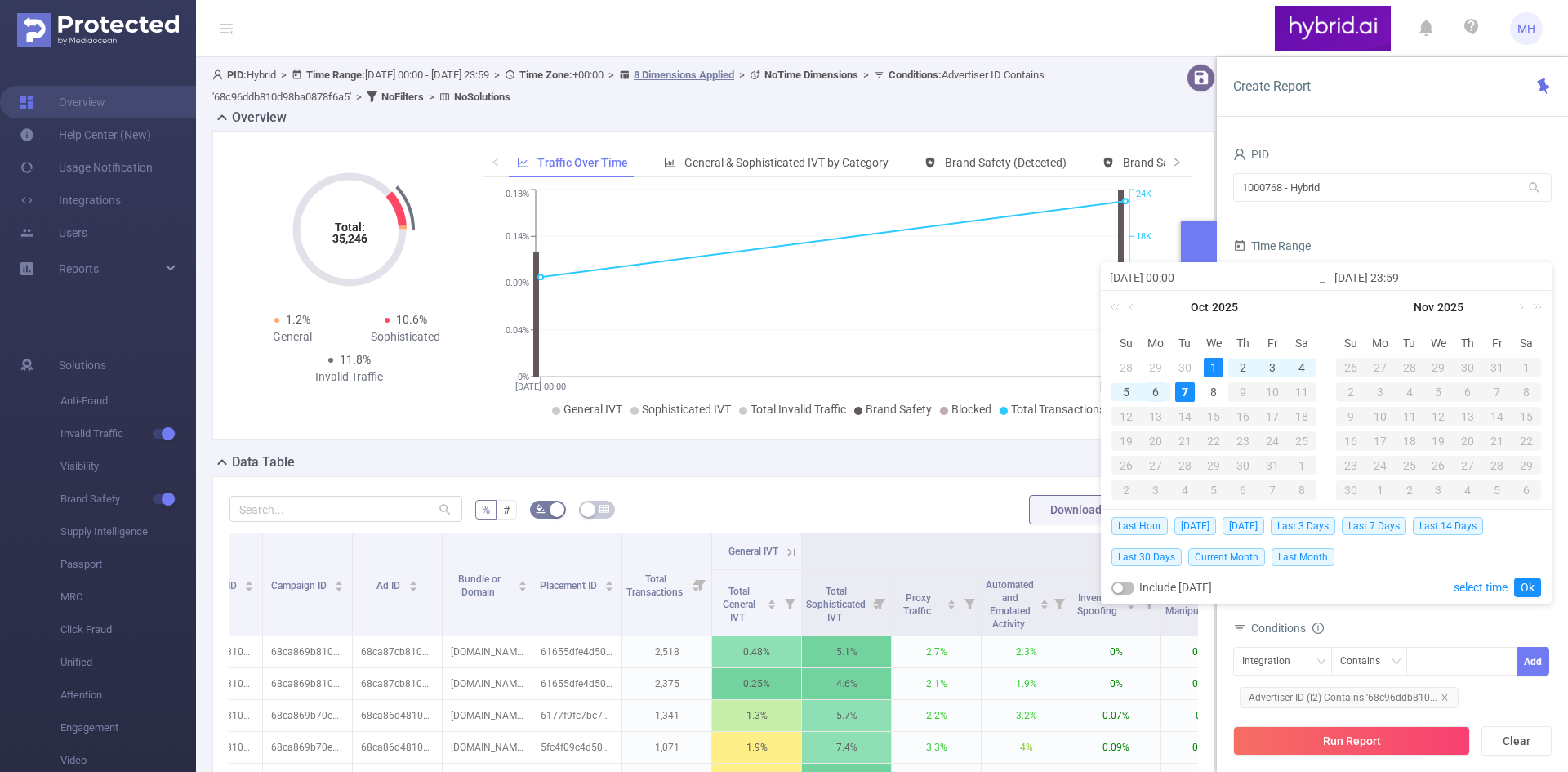
click at [1164, 392] on div "6" at bounding box center [1155, 392] width 20 height 20
type input "[DATE] 00:00"
type input "[DATE] 23:59"
type input "[DATE] 00:00"
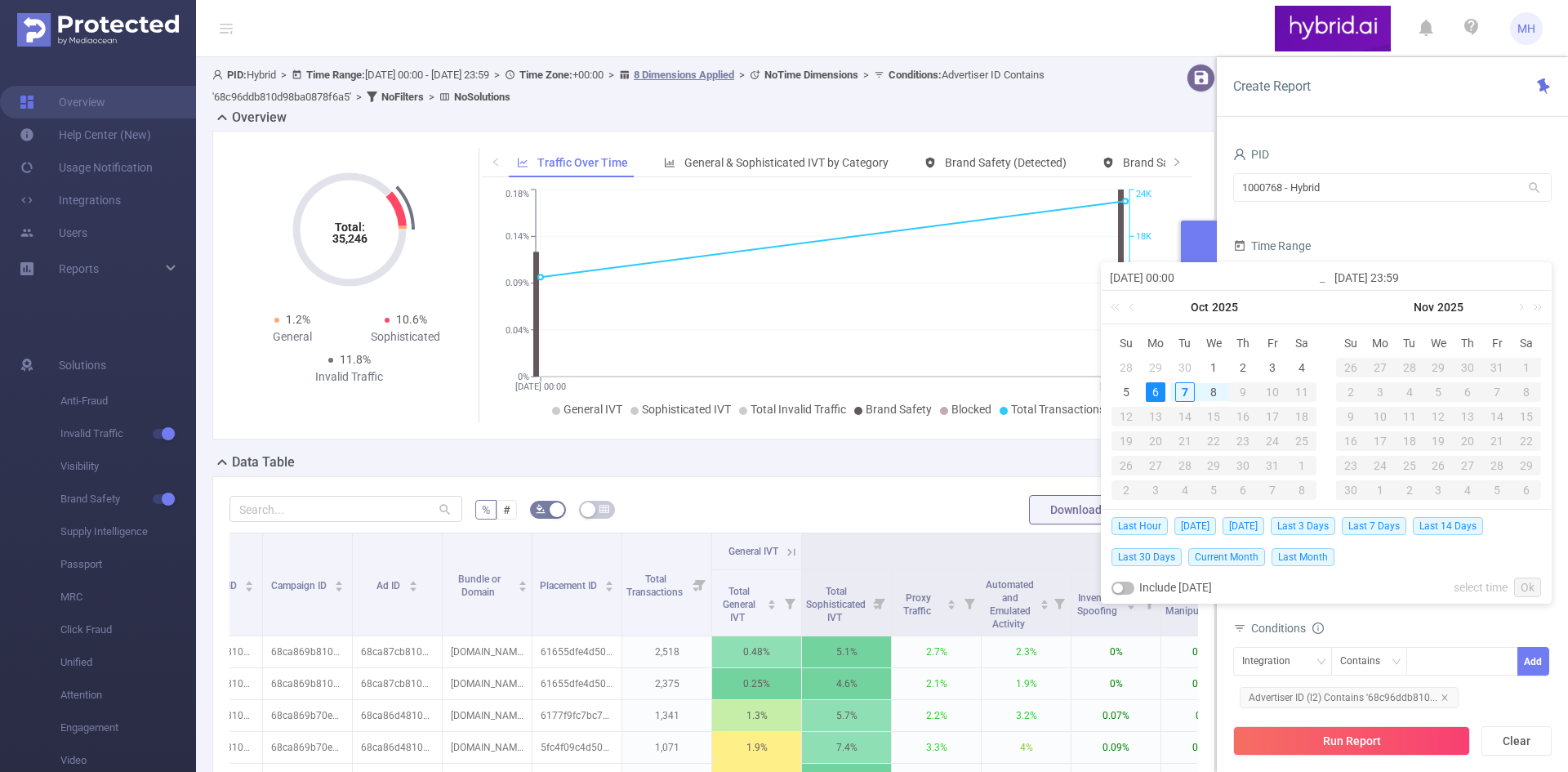
type input "[DATE] 23:59"
click at [1524, 590] on link "Ok" at bounding box center [1527, 587] width 27 height 20
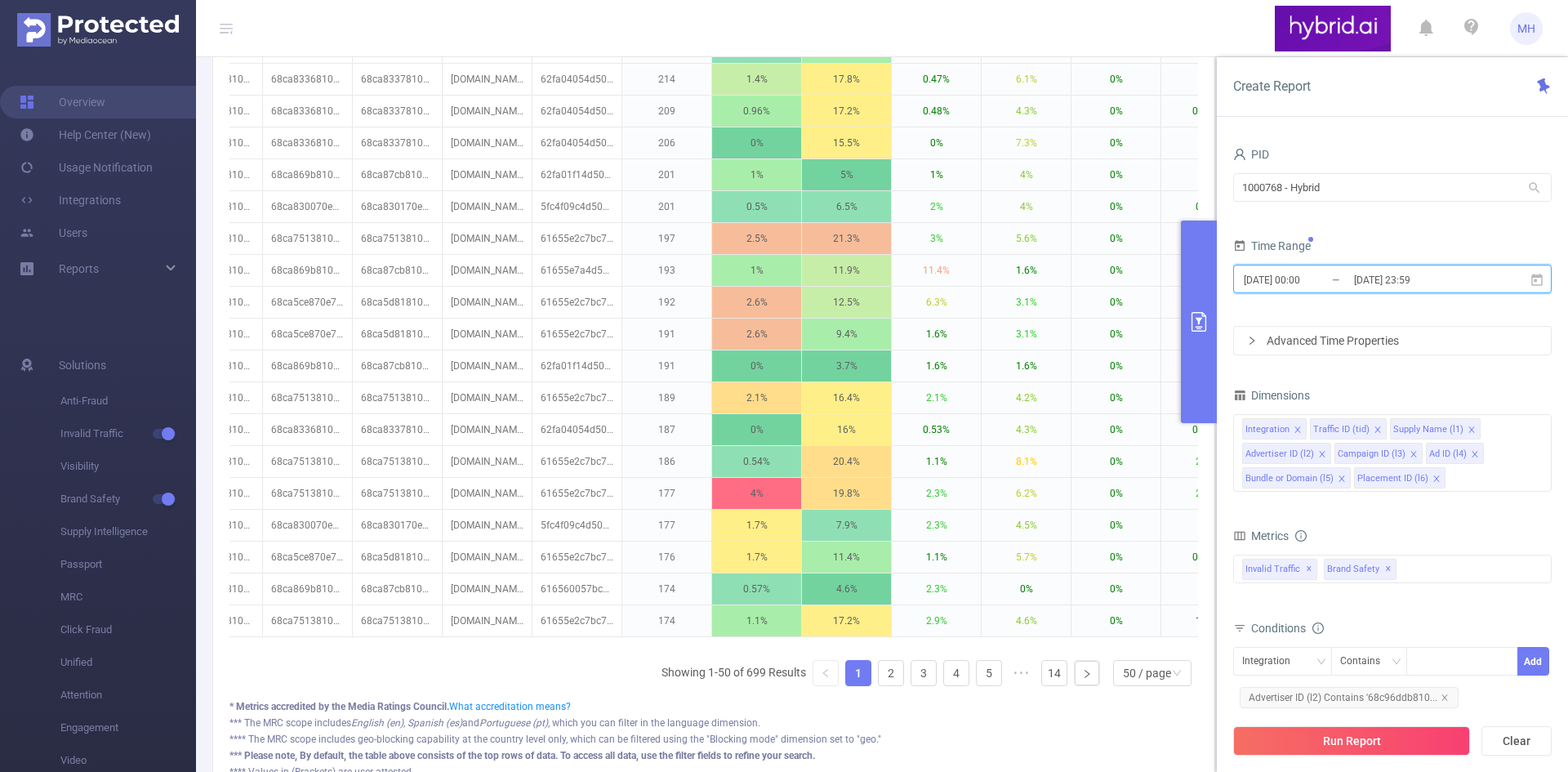
scroll to position [1732, 0]
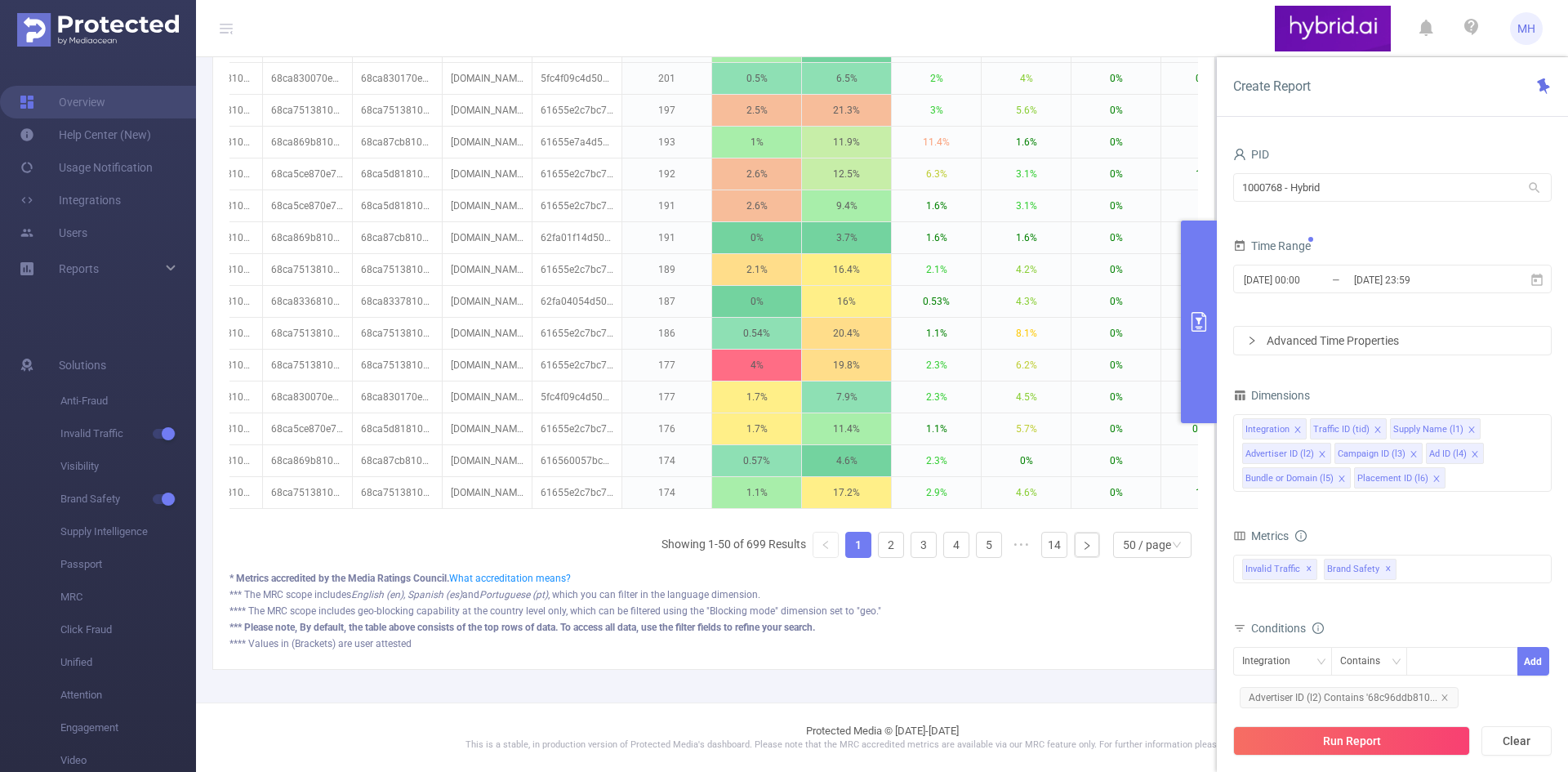
click at [1075, 605] on div "**** The MRC scope includes geo-blocking capability at the country level only, …" at bounding box center [714, 610] width 968 height 14
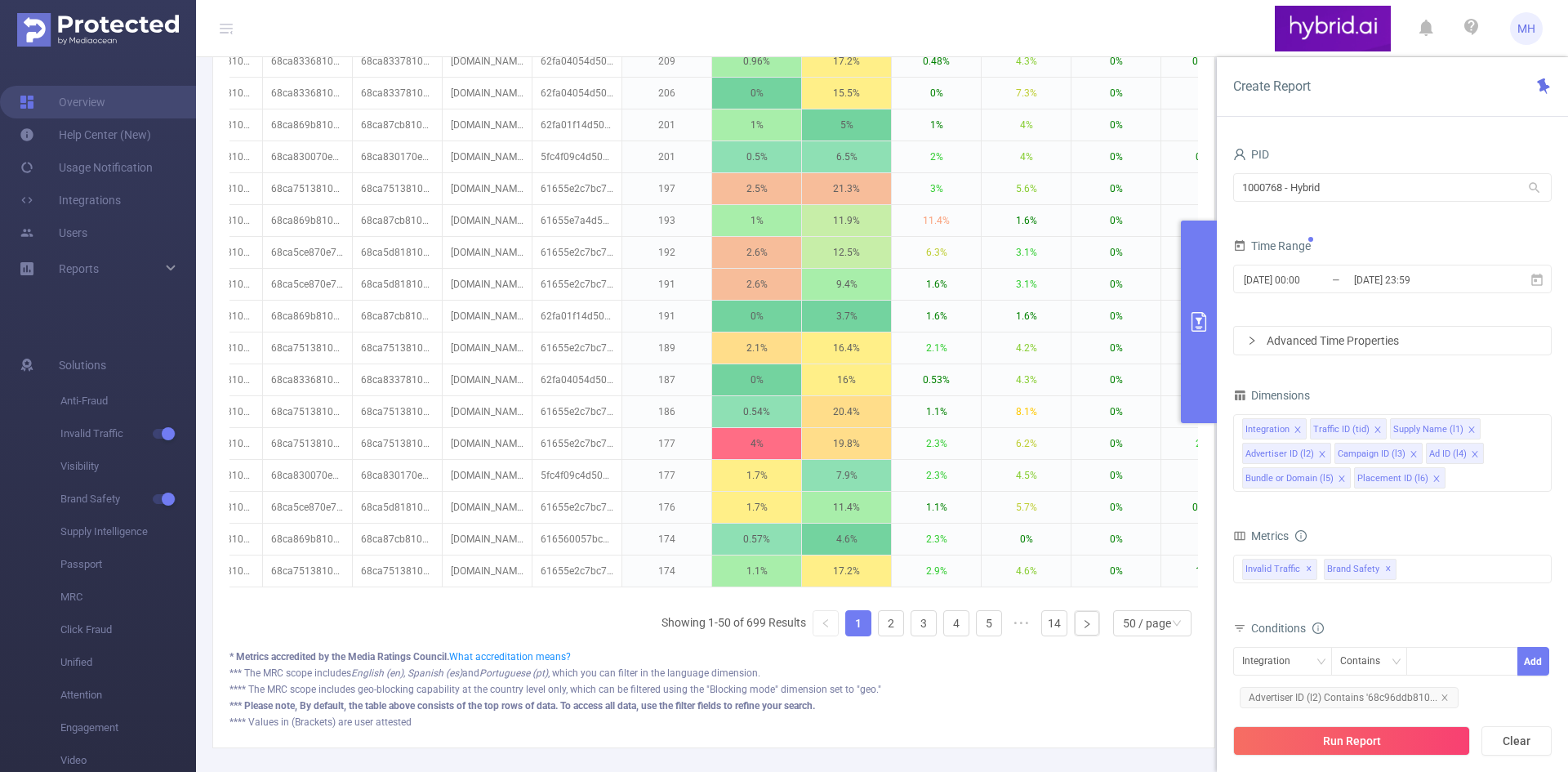
scroll to position [1323, 0]
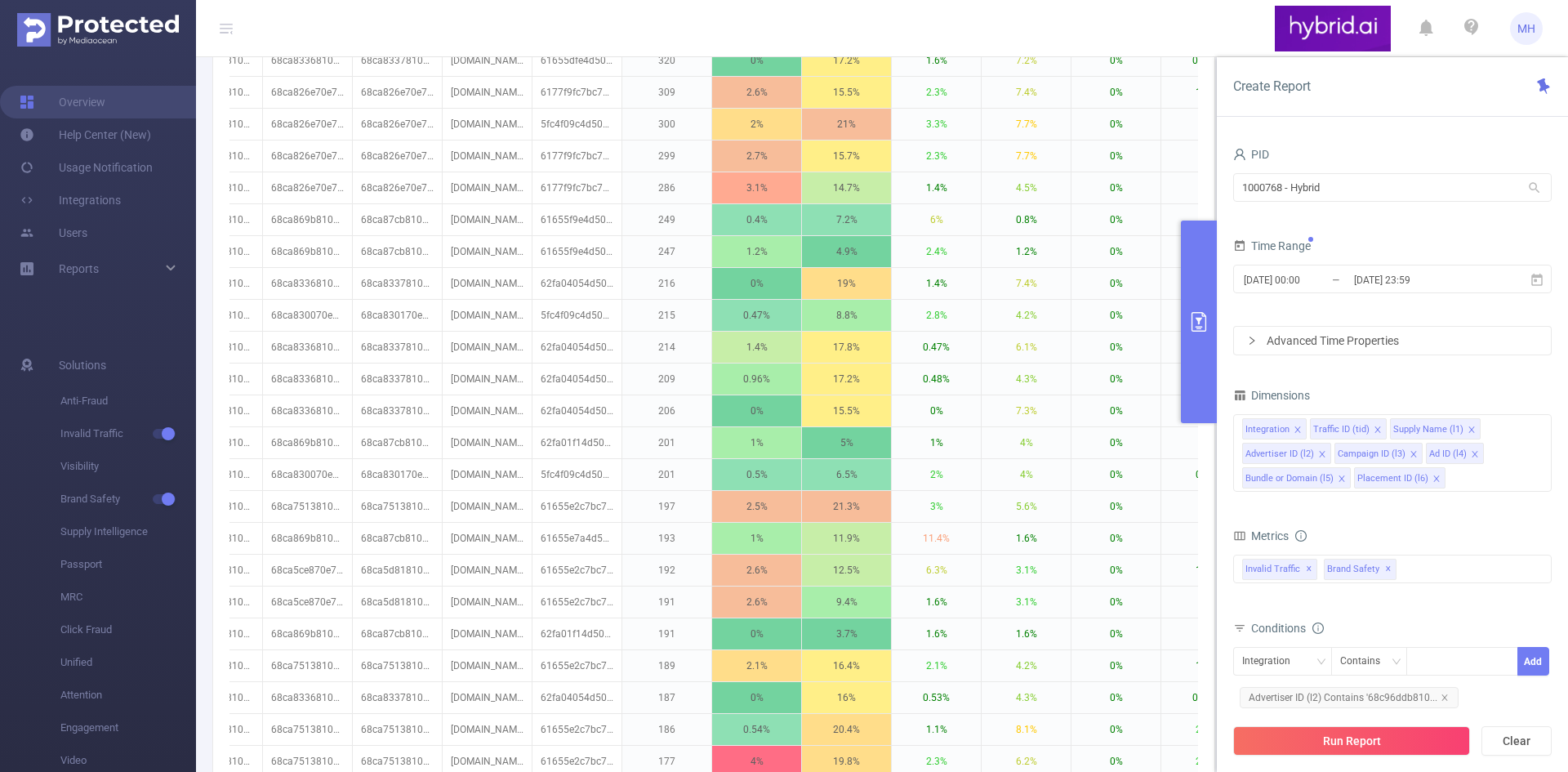
click at [1193, 342] on button "primary" at bounding box center [1198, 322] width 36 height 203
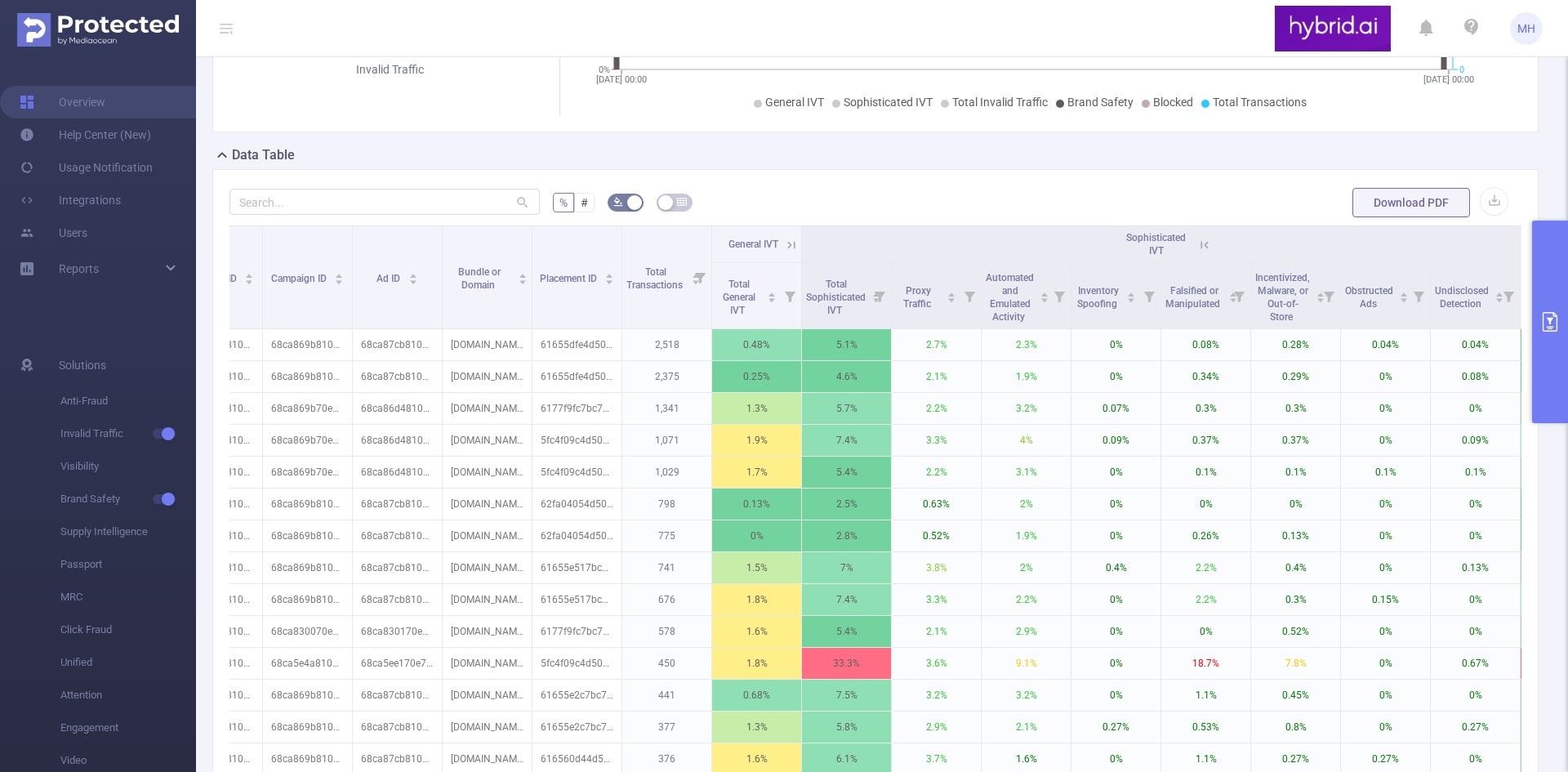
scroll to position [180, 0]
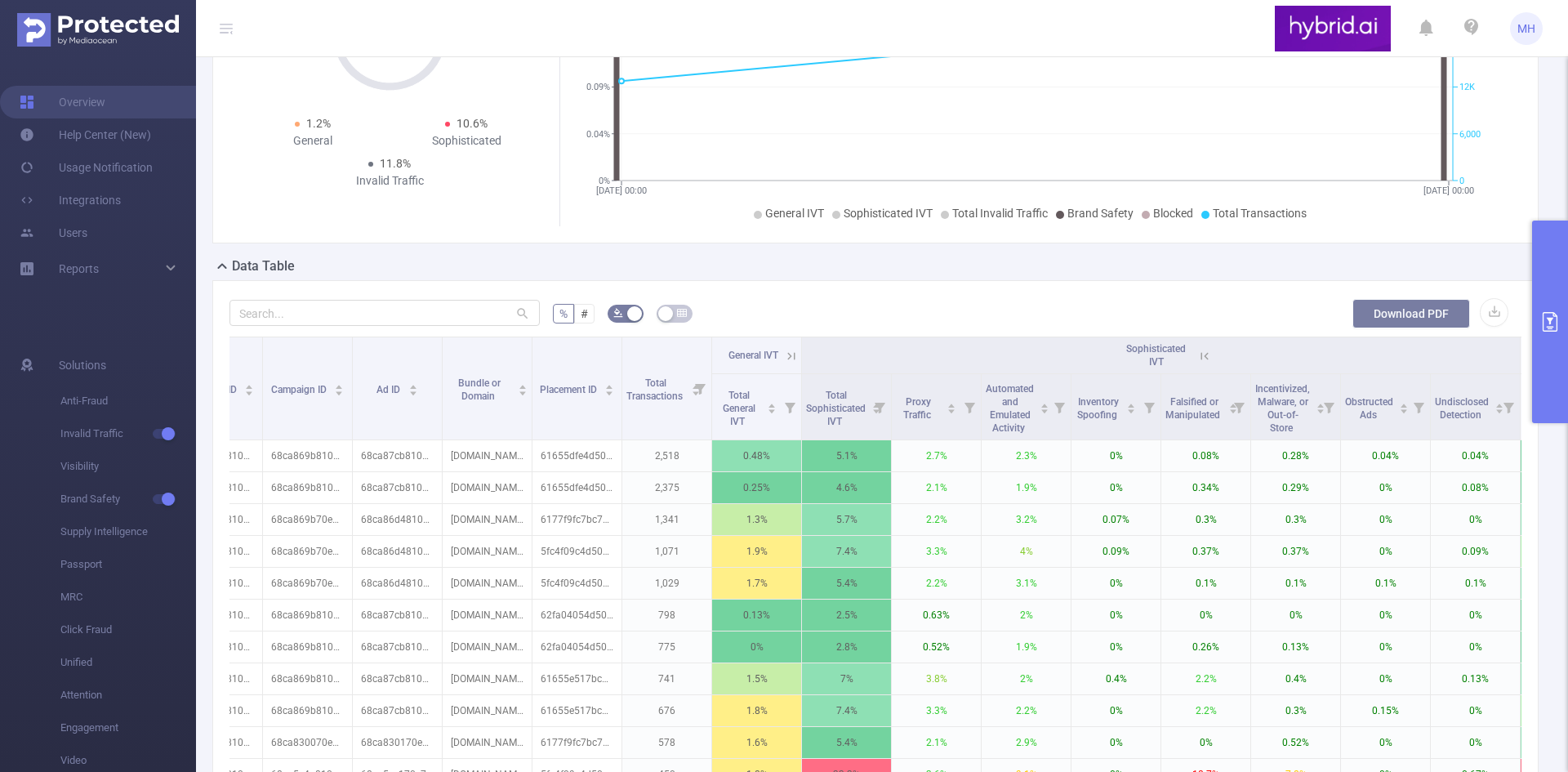
click at [1417, 326] on button "Download PDF" at bounding box center [1411, 313] width 118 height 29
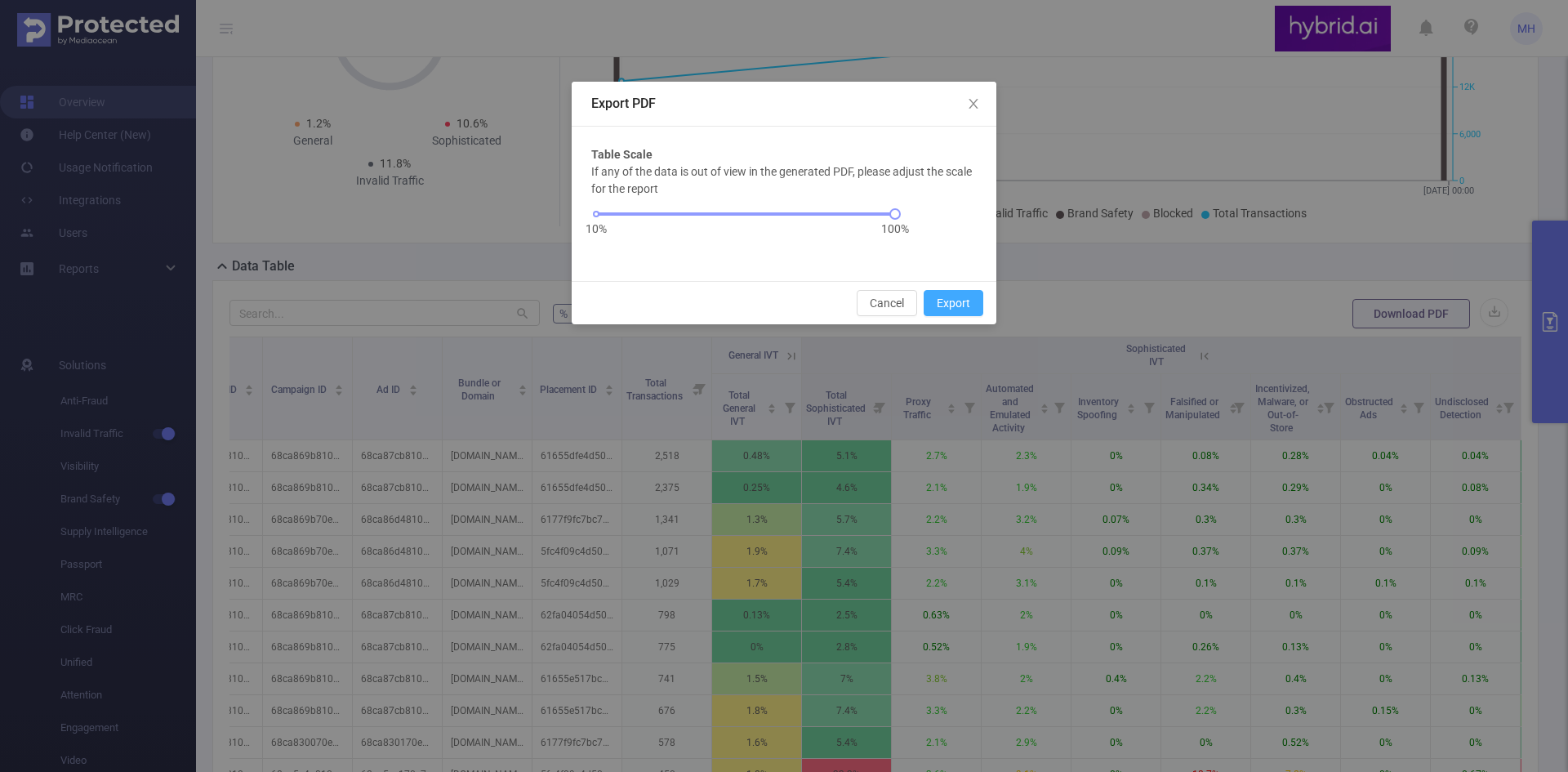
click at [959, 295] on button "Export" at bounding box center [953, 302] width 60 height 26
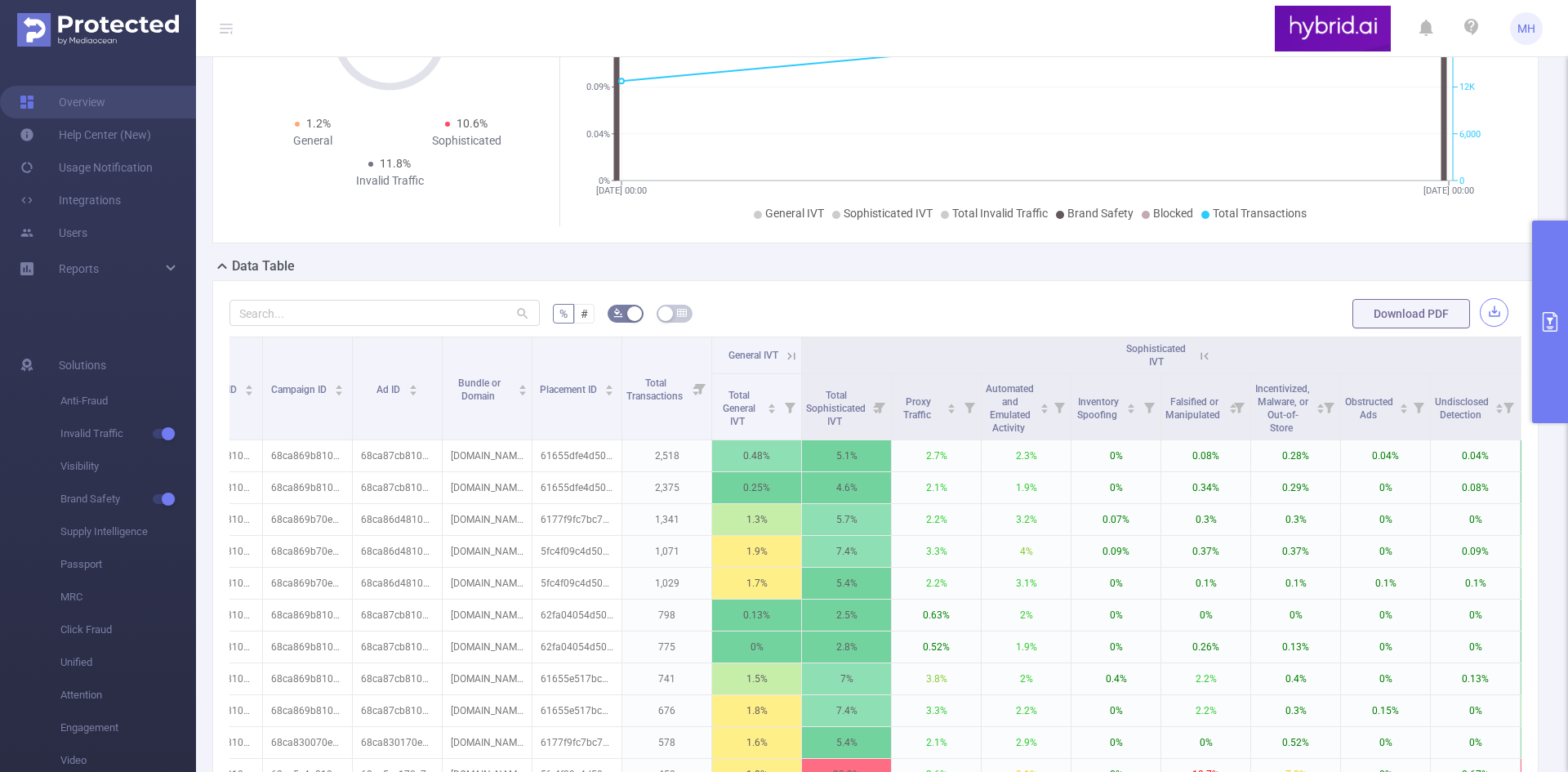
click at [1483, 327] on button "button" at bounding box center [1494, 313] width 29 height 29
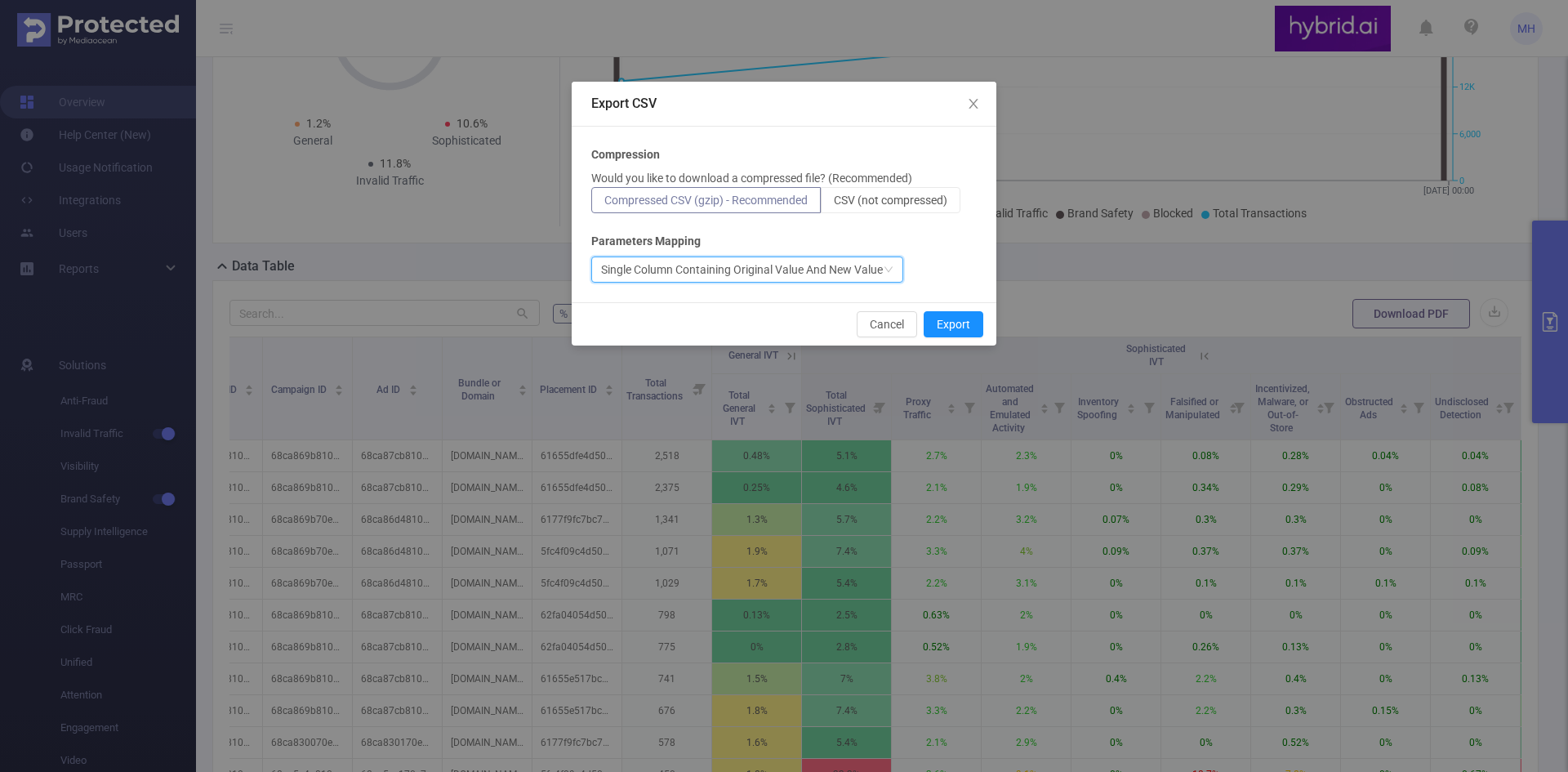
click at [885, 270] on icon "icon: down" at bounding box center [888, 269] width 10 height 10
click at [935, 232] on div "Parameters Mapping" at bounding box center [784, 240] width 385 height 17
click at [896, 191] on label "CSV (not compressed)" at bounding box center [890, 199] width 139 height 26
click at [834, 204] on input "CSV (not compressed)" at bounding box center [834, 204] width 0 height 0
click at [952, 319] on button "Export" at bounding box center [953, 323] width 60 height 26
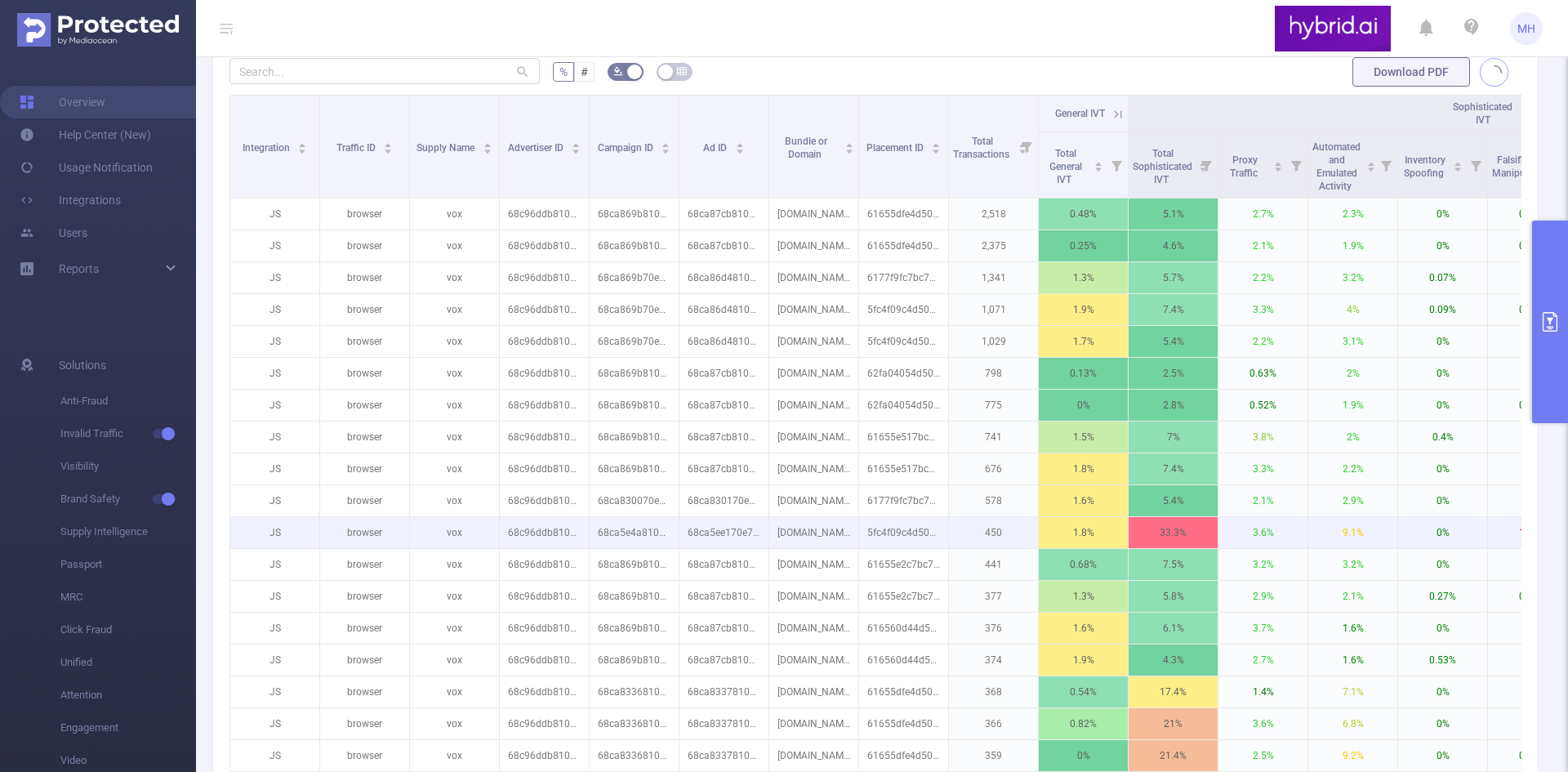
scroll to position [262, 0]
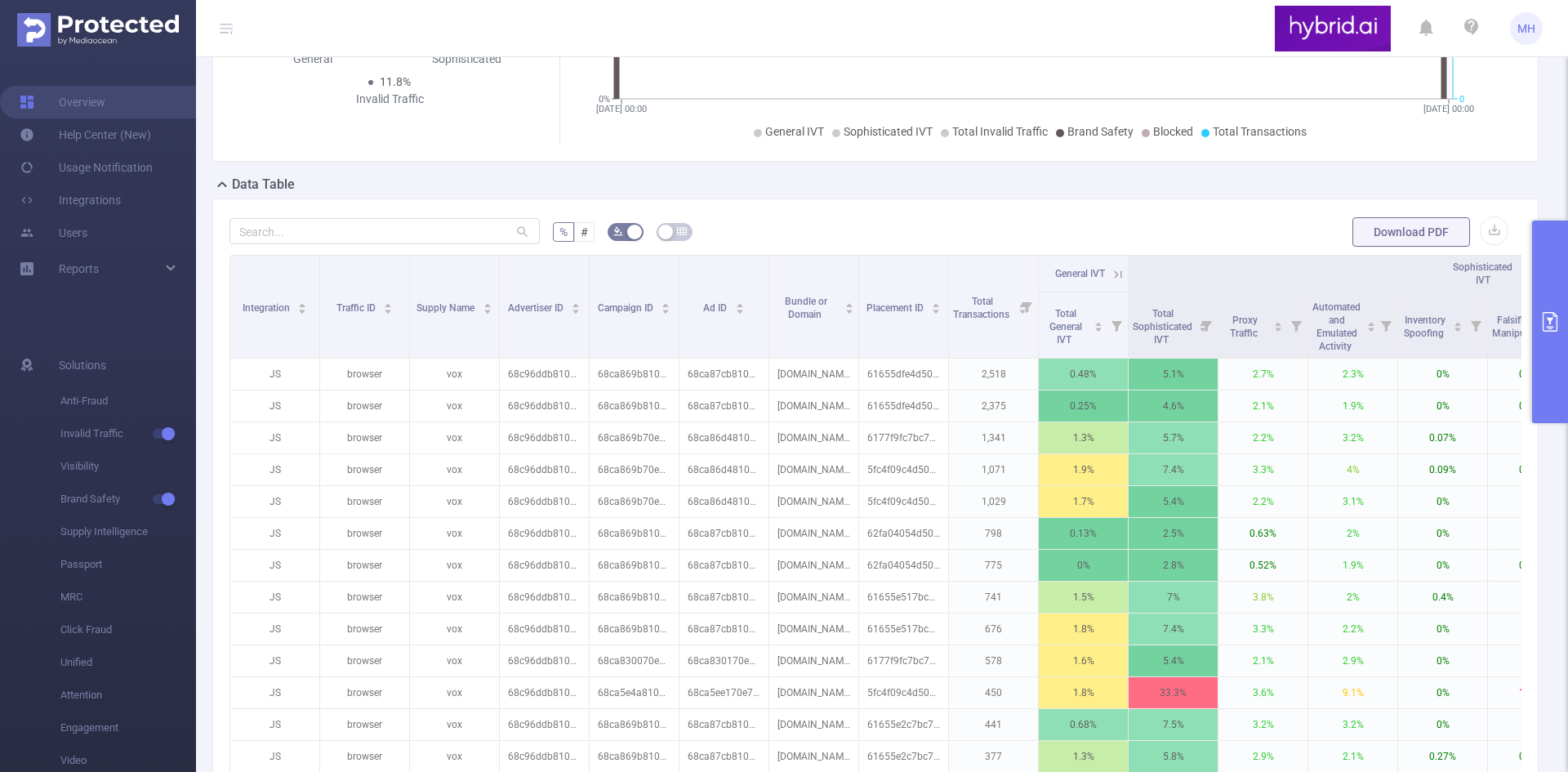
click at [905, 240] on form "% # Download PDF" at bounding box center [876, 231] width 1292 height 33
click at [1393, 290] on th "Sophisticated IVT" at bounding box center [1488, 273] width 718 height 37
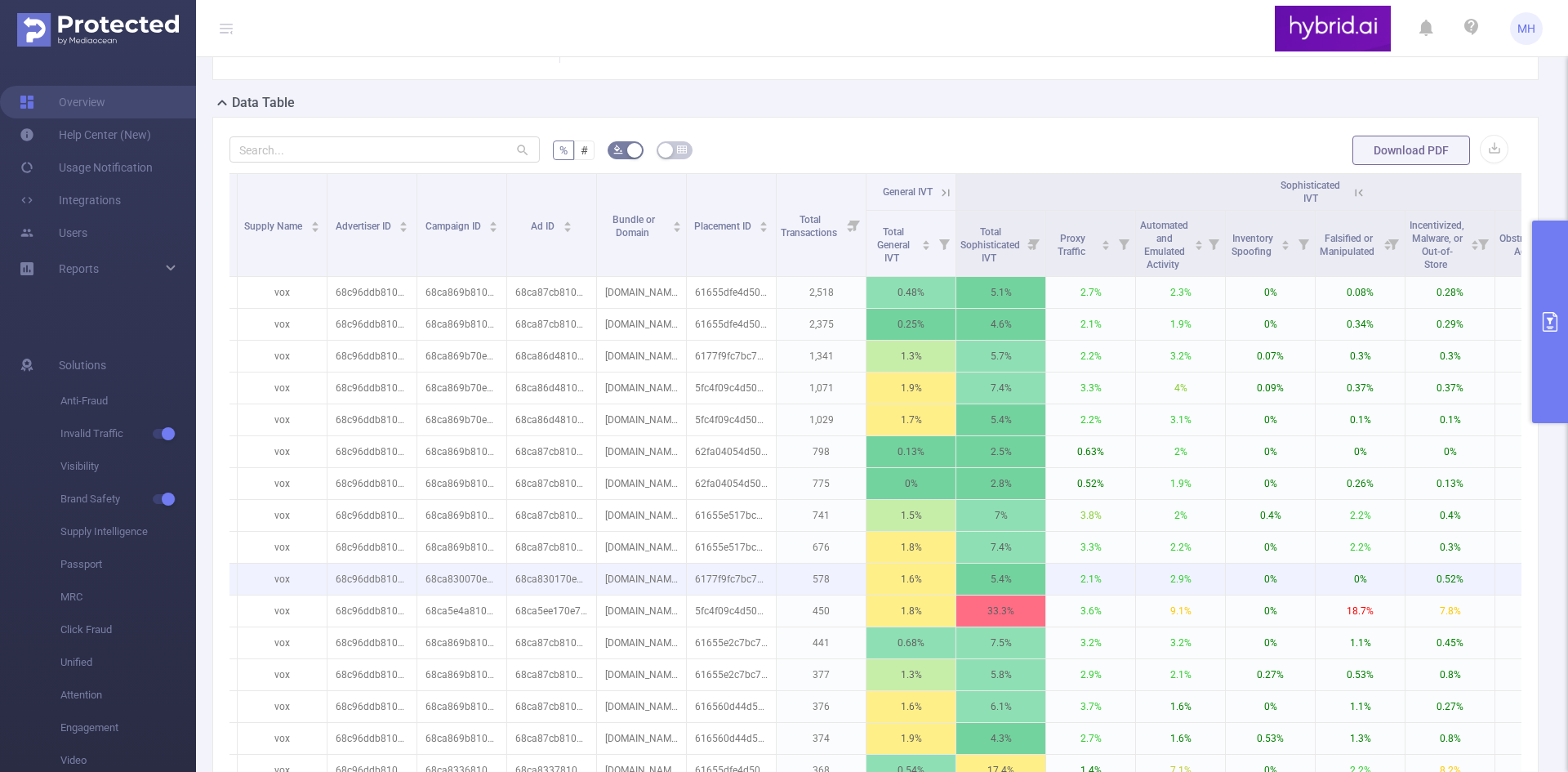
scroll to position [0, 0]
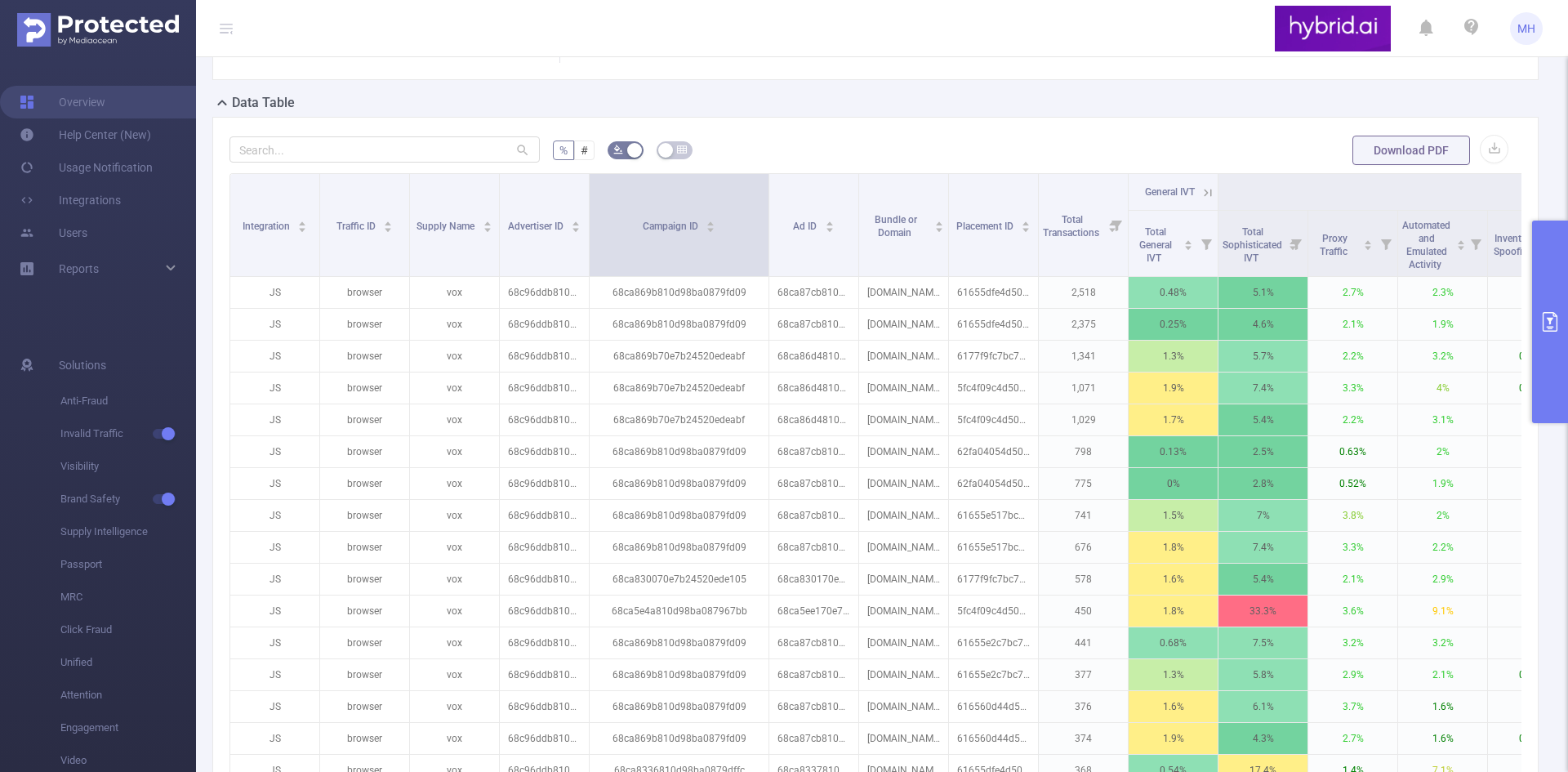
drag, startPoint x: 675, startPoint y: 212, endPoint x: 790, endPoint y: 209, distance: 115.0
click at [773, 209] on span at bounding box center [767, 225] width 8 height 102
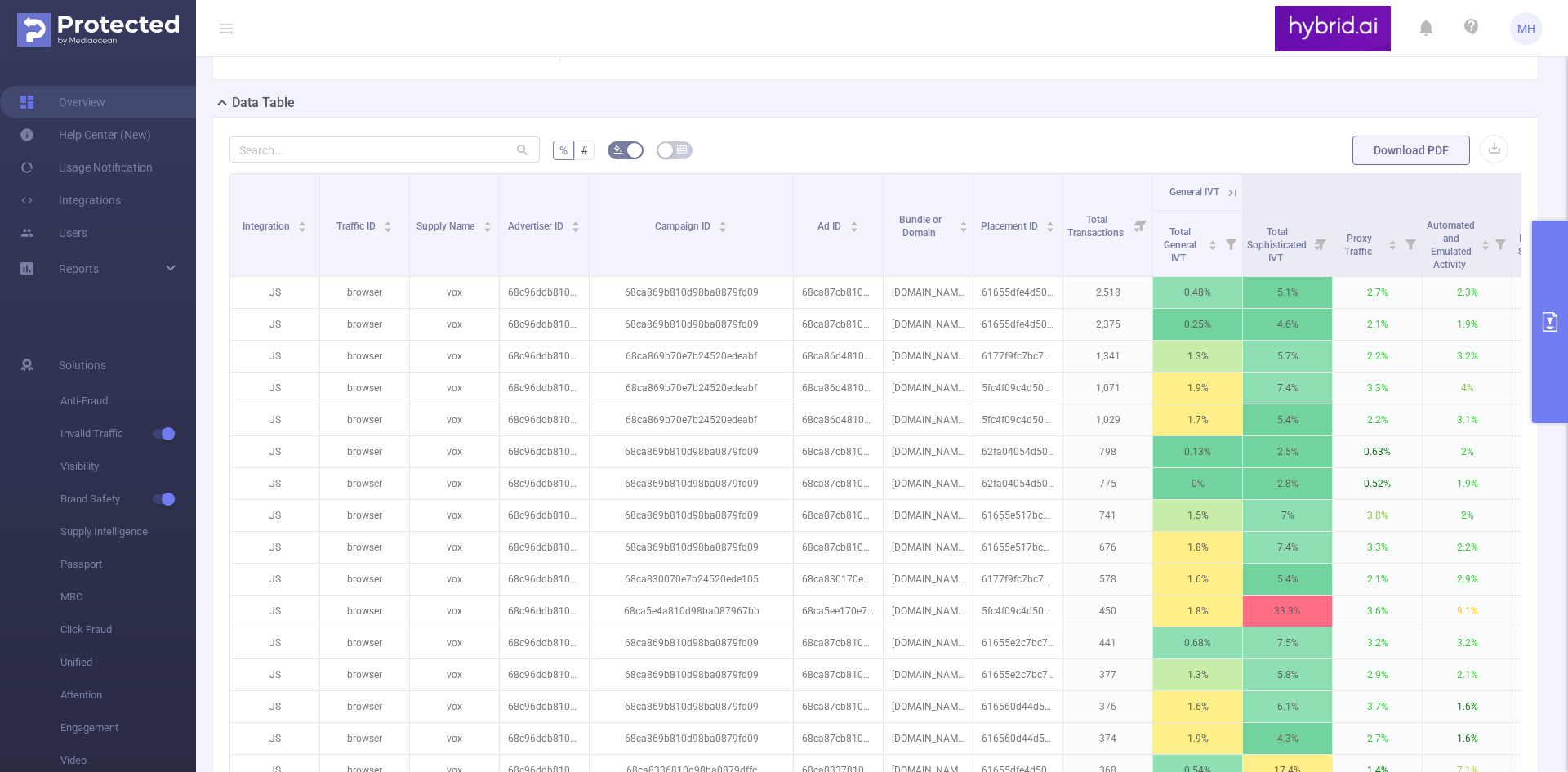
click at [985, 166] on form "% # Download PDF" at bounding box center [876, 150] width 1292 height 33
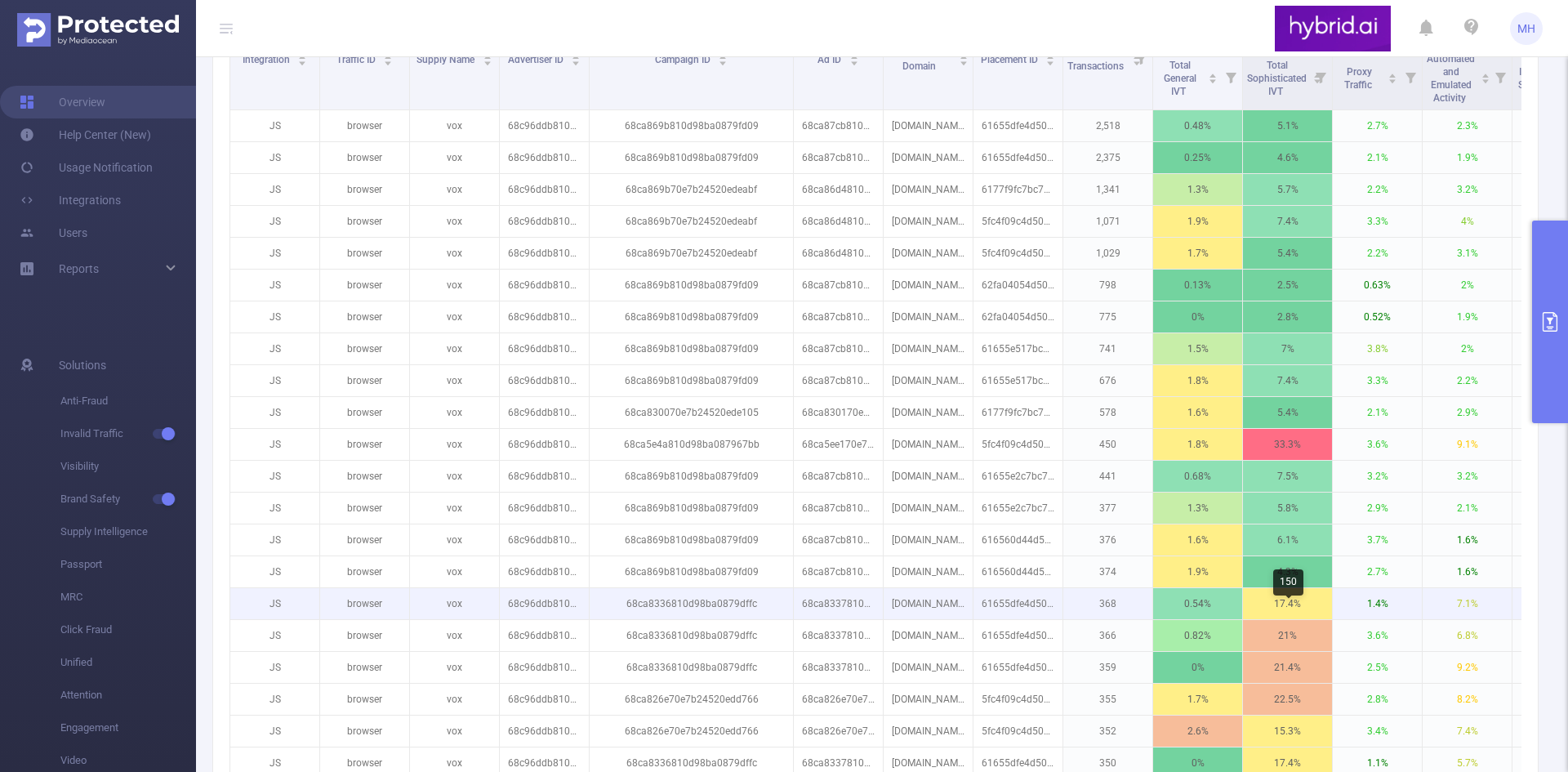
scroll to position [512, 0]
